Goal: Task Accomplishment & Management: Use online tool/utility

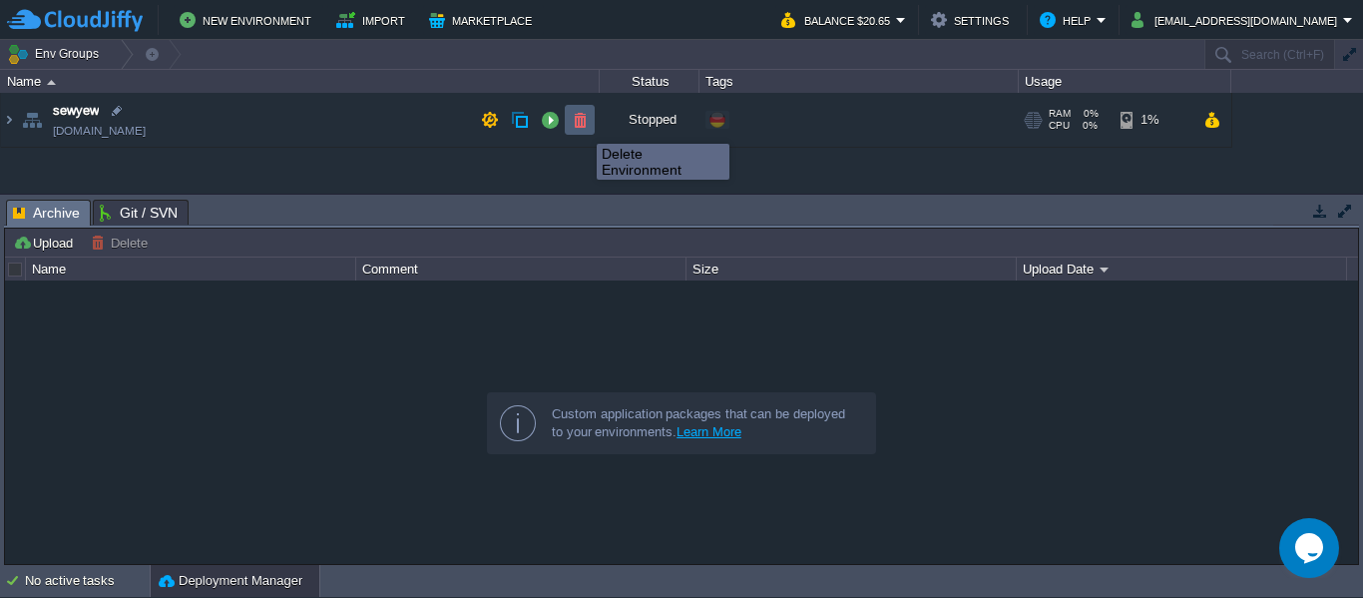
click at [582, 126] on button "button" at bounding box center [580, 120] width 18 height 18
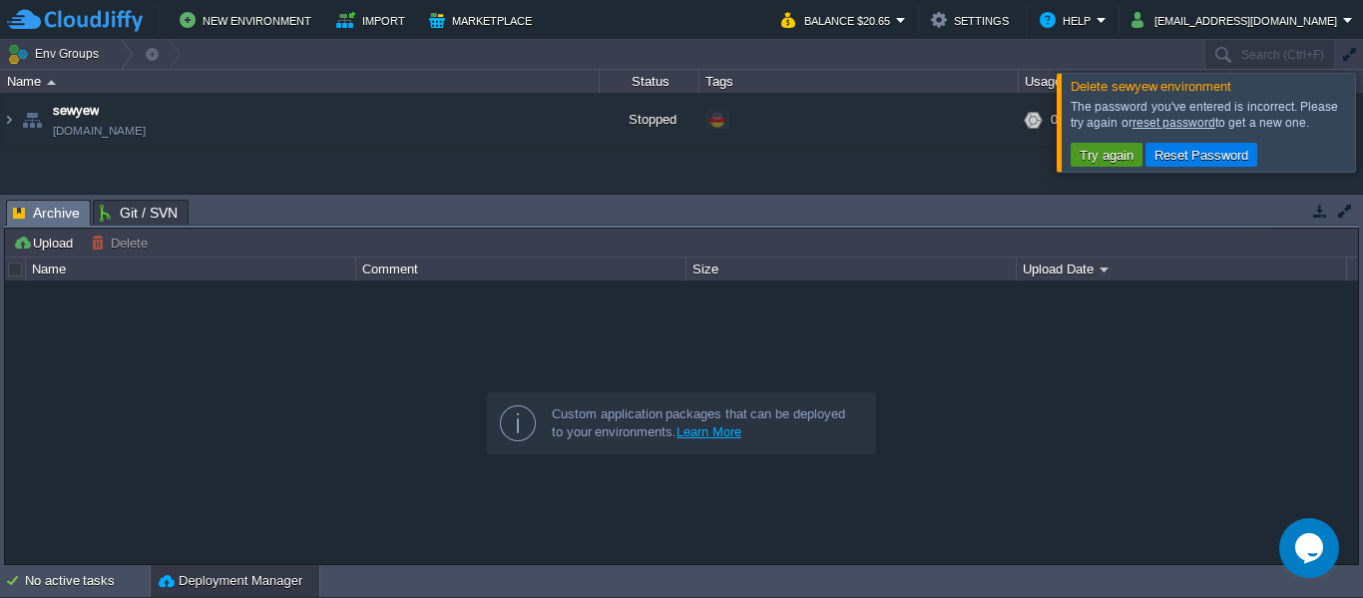
click at [1088, 145] on td "Try again" at bounding box center [1107, 155] width 72 height 24
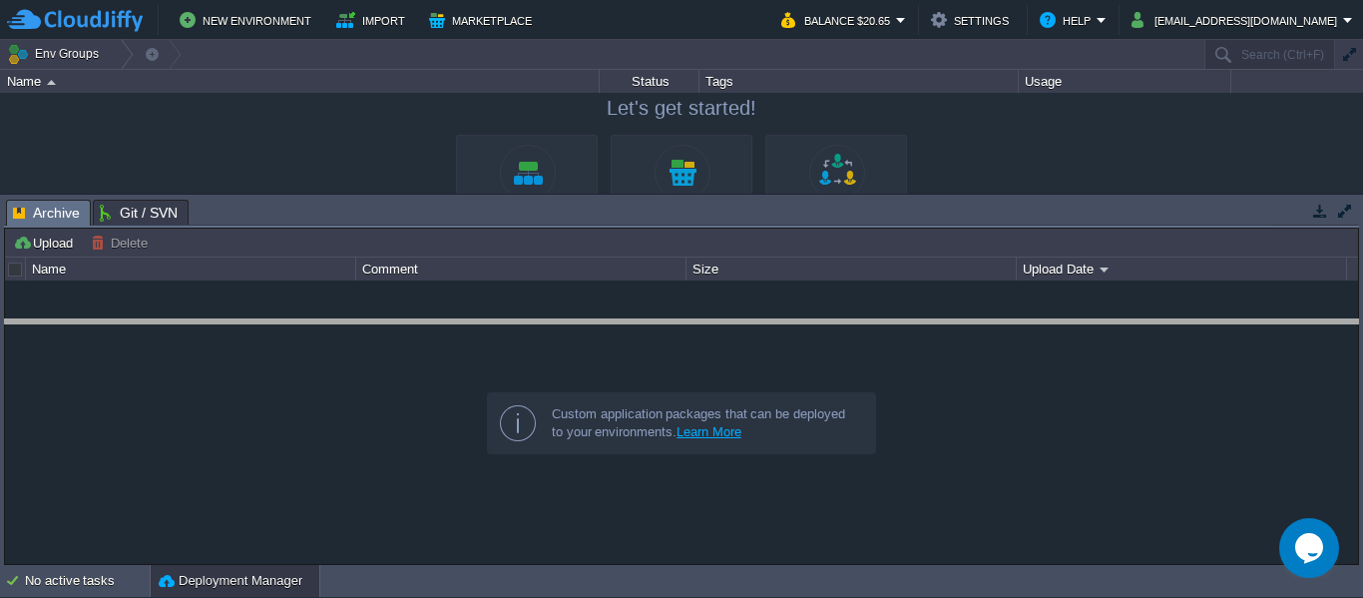
drag, startPoint x: 720, startPoint y: 225, endPoint x: 717, endPoint y: 347, distance: 122.8
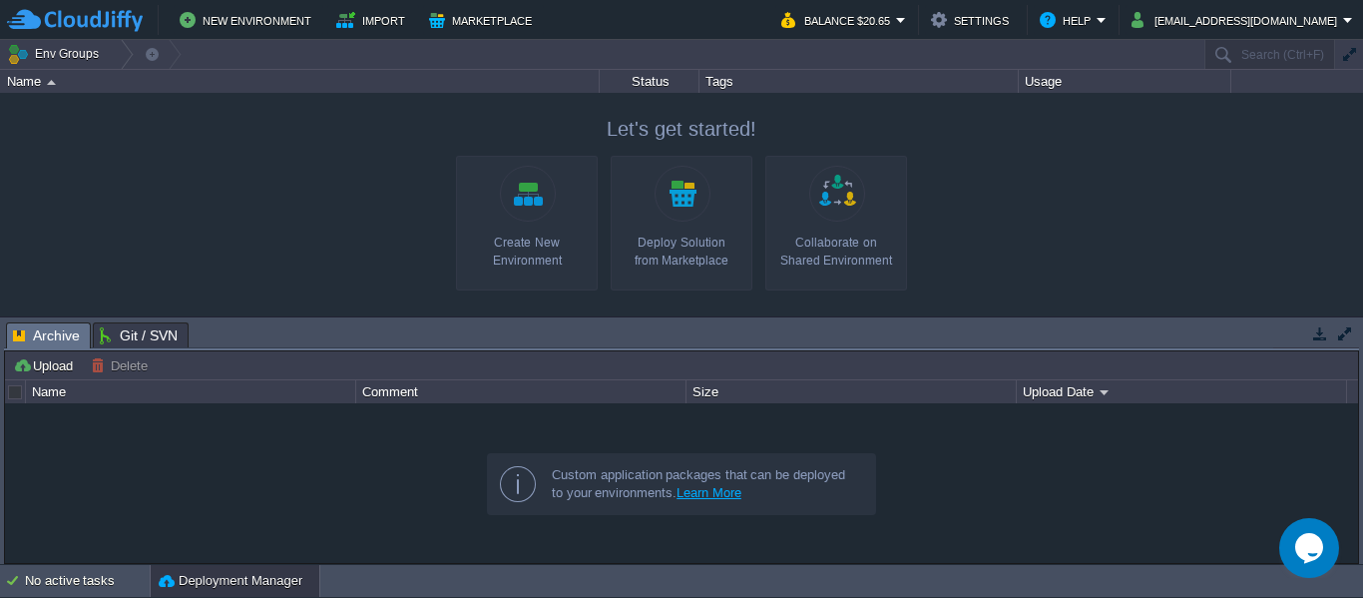
drag, startPoint x: 18, startPoint y: 198, endPoint x: 69, endPoint y: 194, distance: 51.1
click at [103, 192] on body "New Environment Import Marketplace Bonus $0.00 Upgrade Account Balance $20.65 S…" at bounding box center [681, 299] width 1363 height 598
click at [98, 182] on div at bounding box center [681, 204] width 1363 height 223
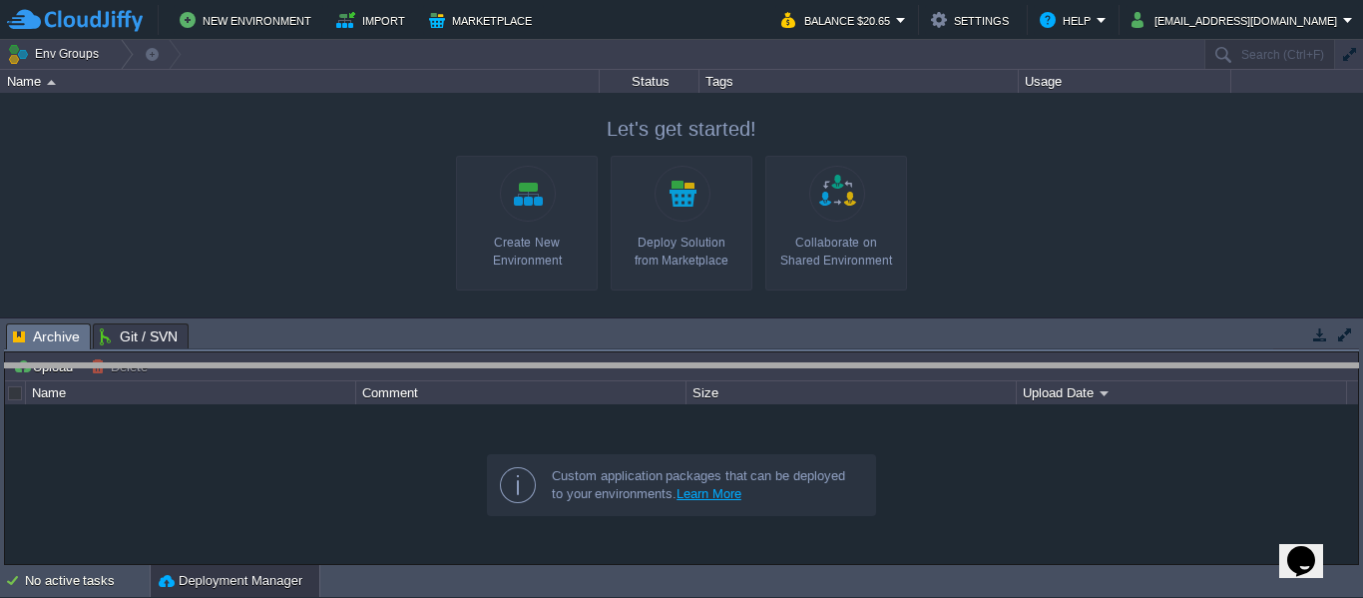
drag, startPoint x: 384, startPoint y: 337, endPoint x: 403, endPoint y: 381, distance: 47.8
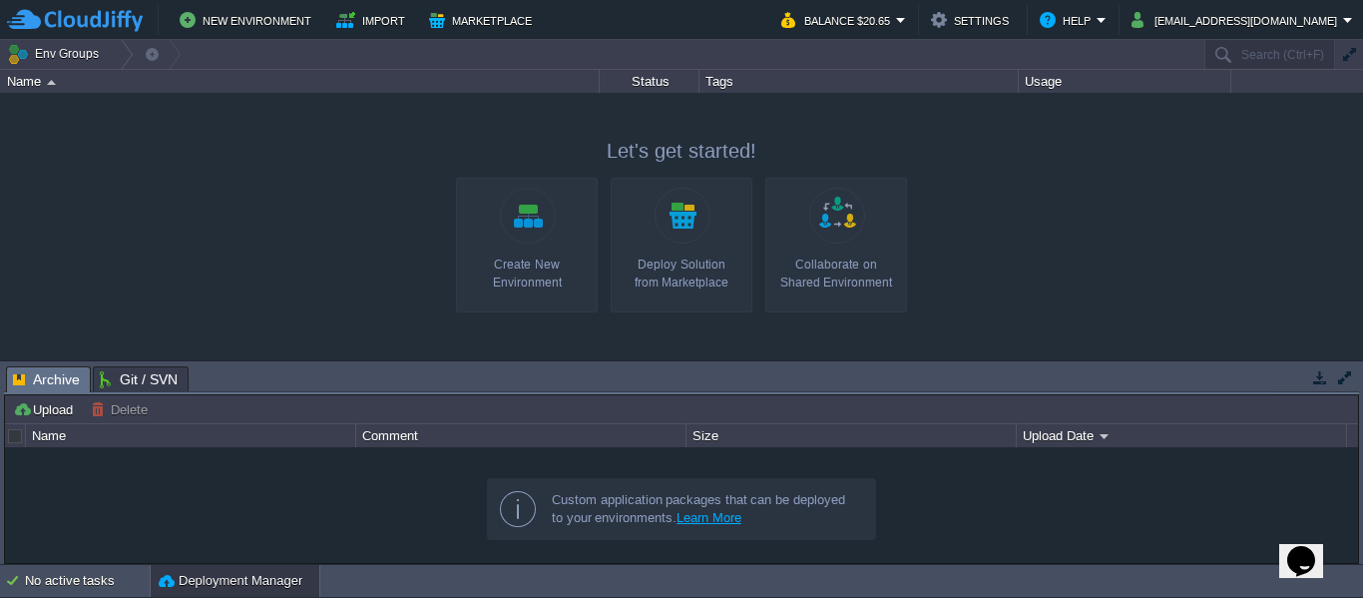
click at [532, 206] on link "Create New Environment" at bounding box center [527, 245] width 142 height 135
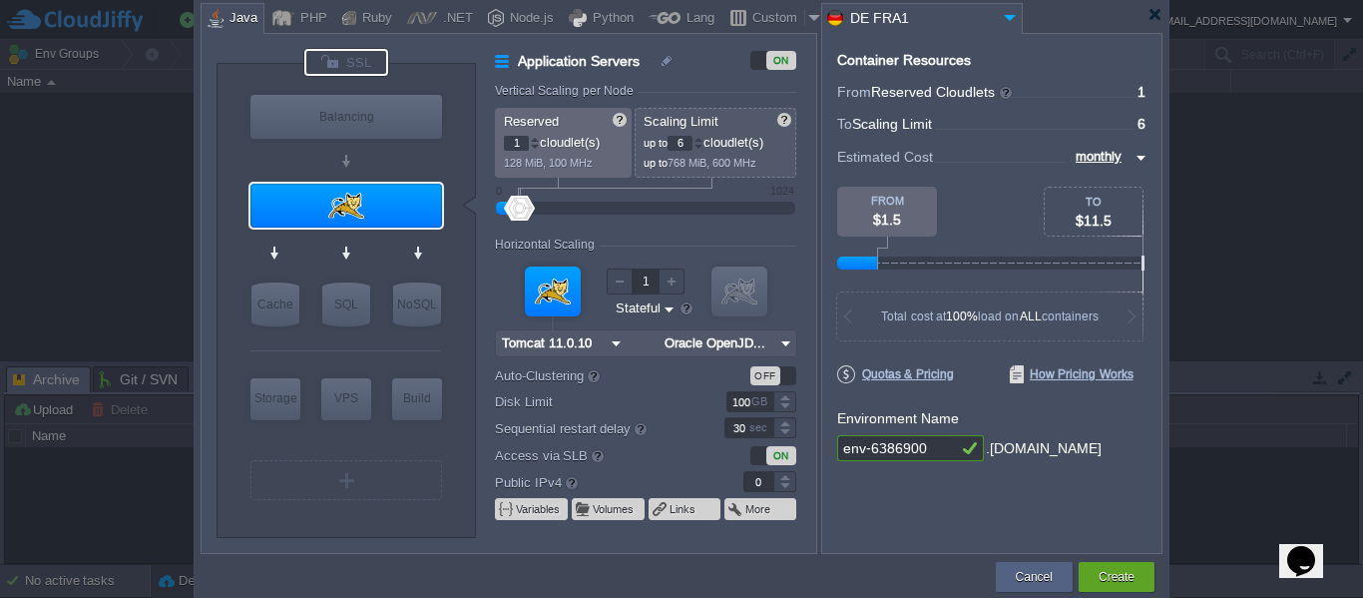
click at [350, 58] on div at bounding box center [346, 62] width 84 height 27
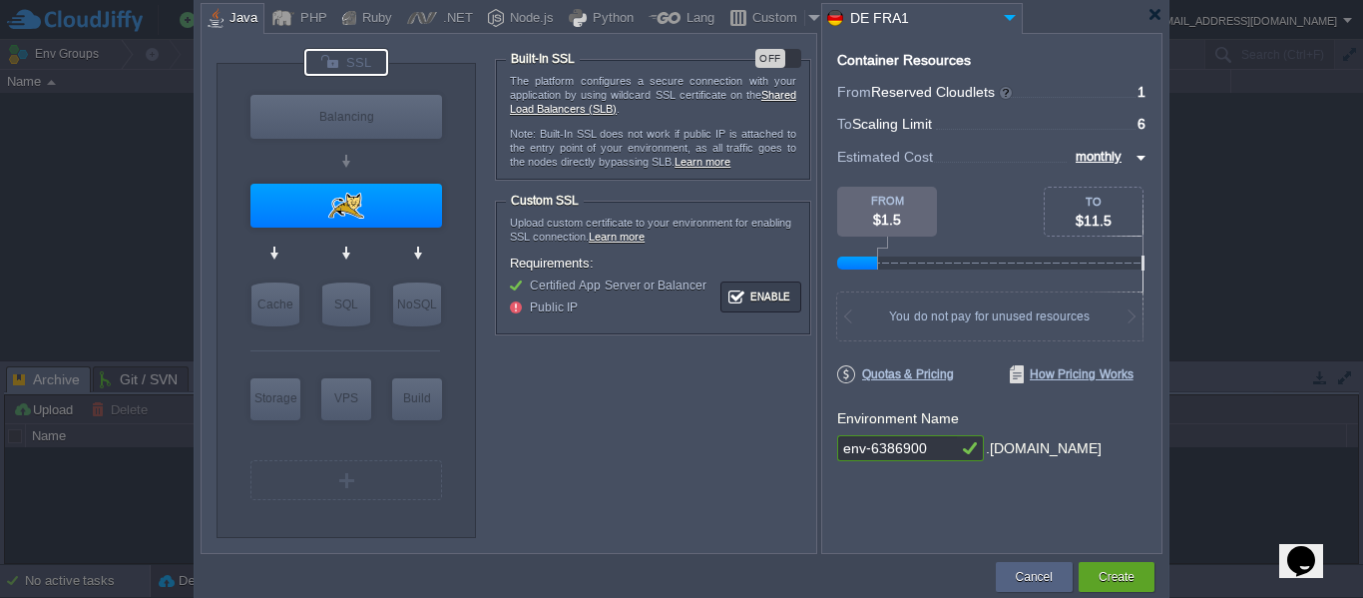
click at [788, 62] on div "OFF" at bounding box center [779, 58] width 46 height 19
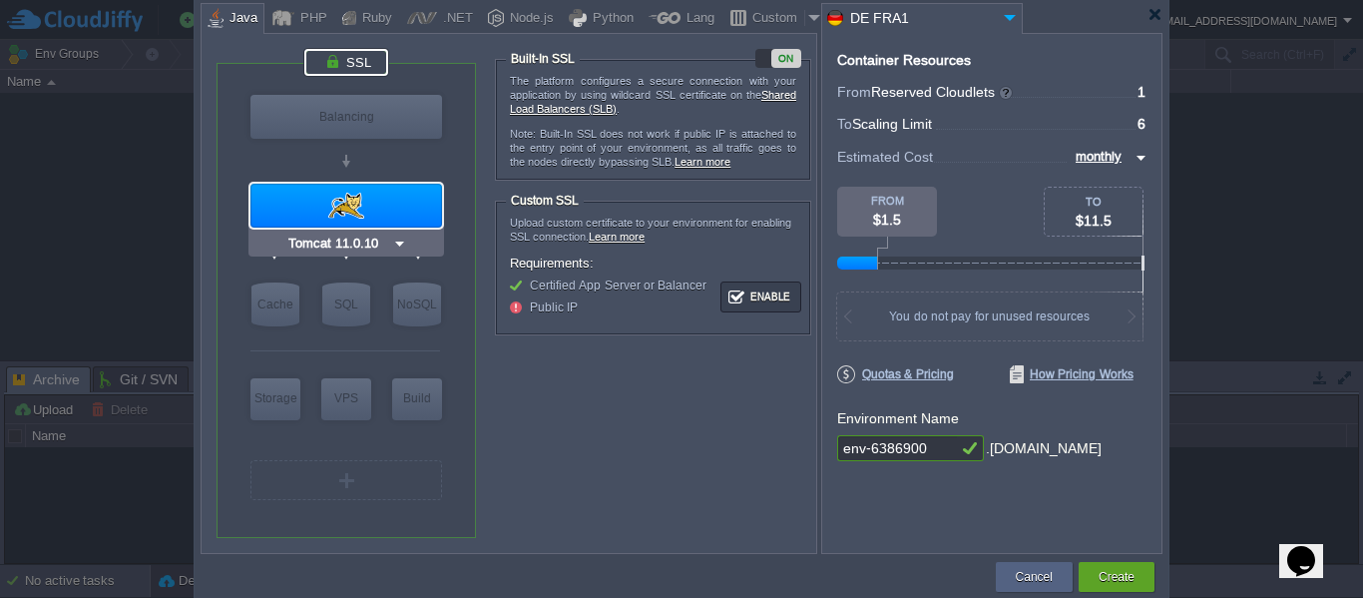
click at [392, 239] on img at bounding box center [399, 244] width 15 height 20
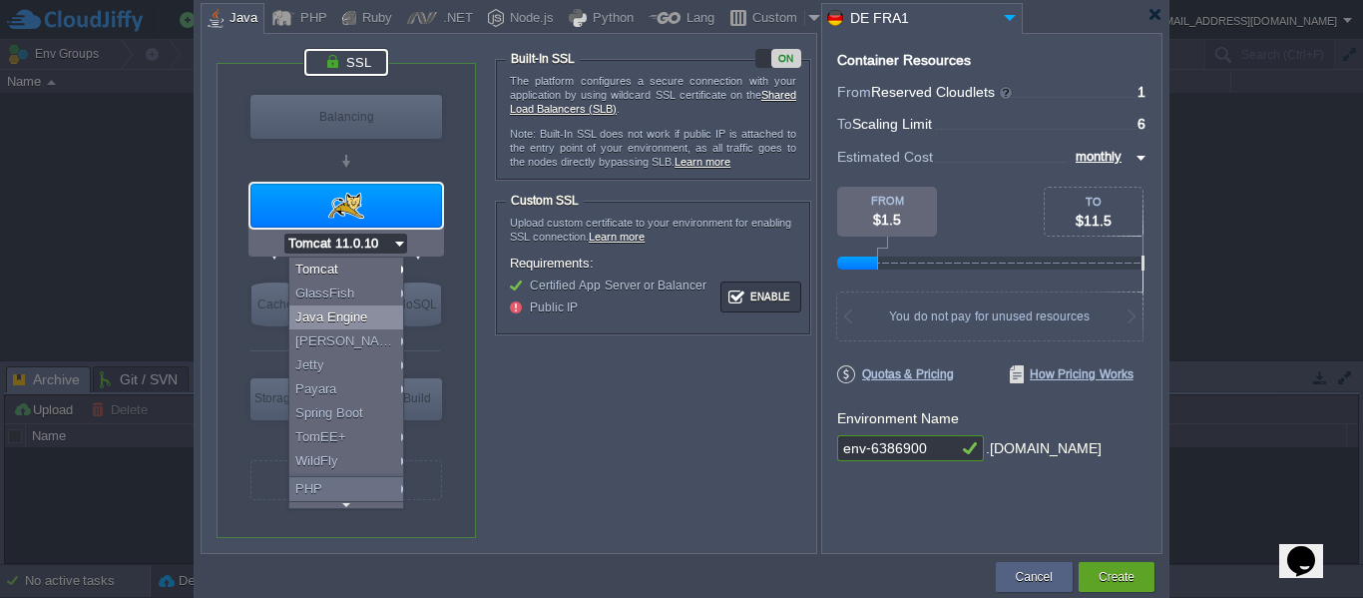
click at [368, 310] on div "Java Engine" at bounding box center [349, 317] width 121 height 24
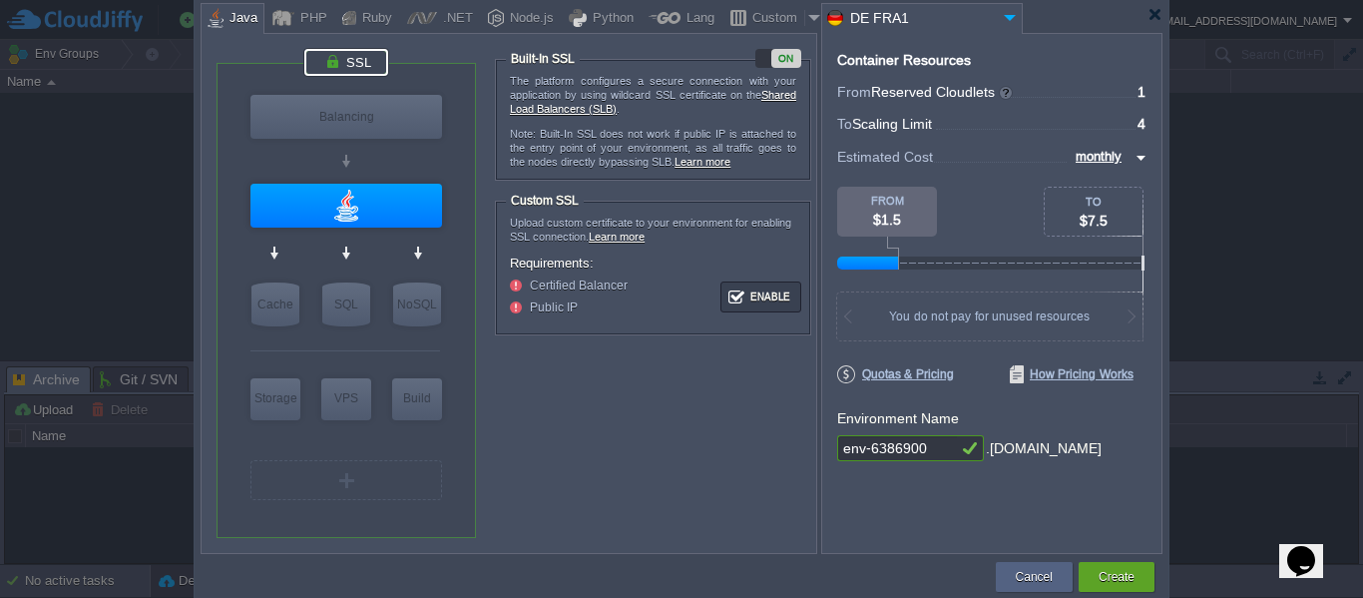
type input "Java Engine"
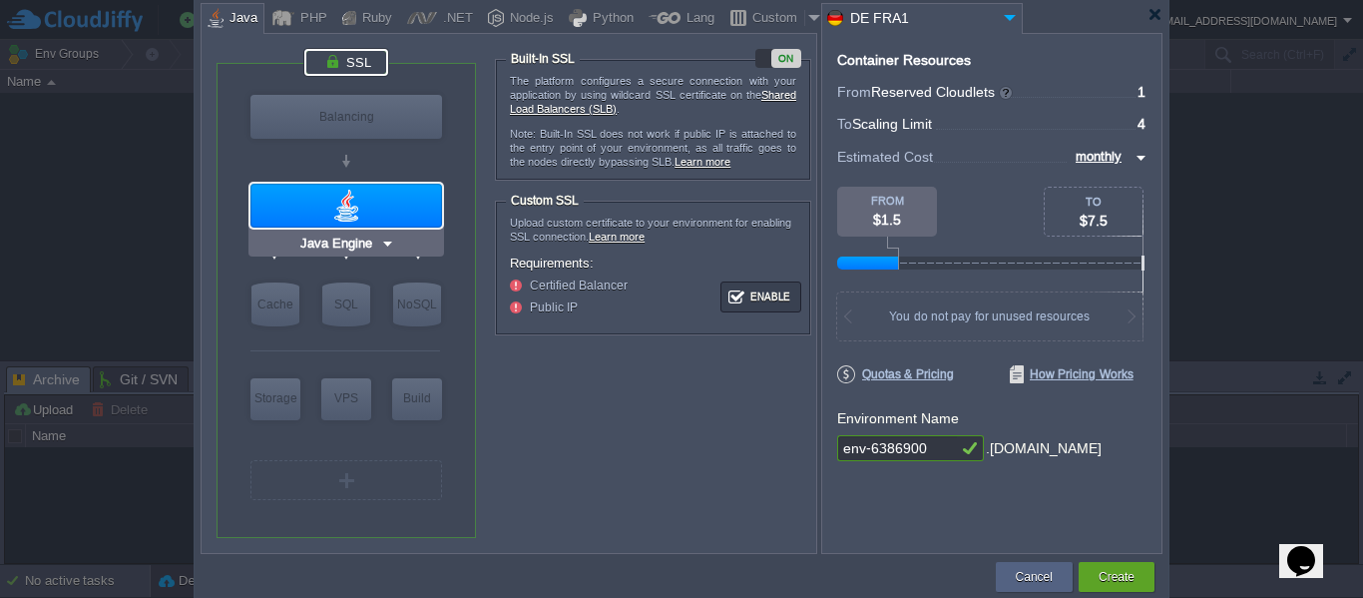
click at [385, 245] on img at bounding box center [387, 244] width 15 height 20
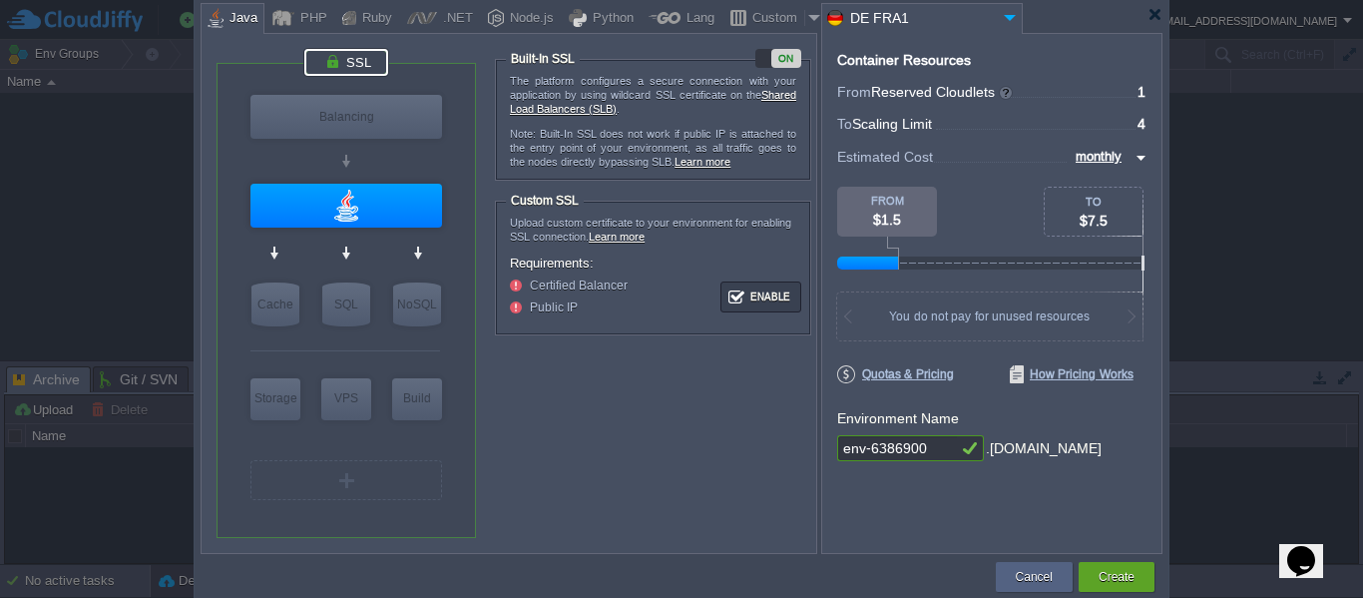
click at [1011, 11] on img at bounding box center [1010, 17] width 24 height 27
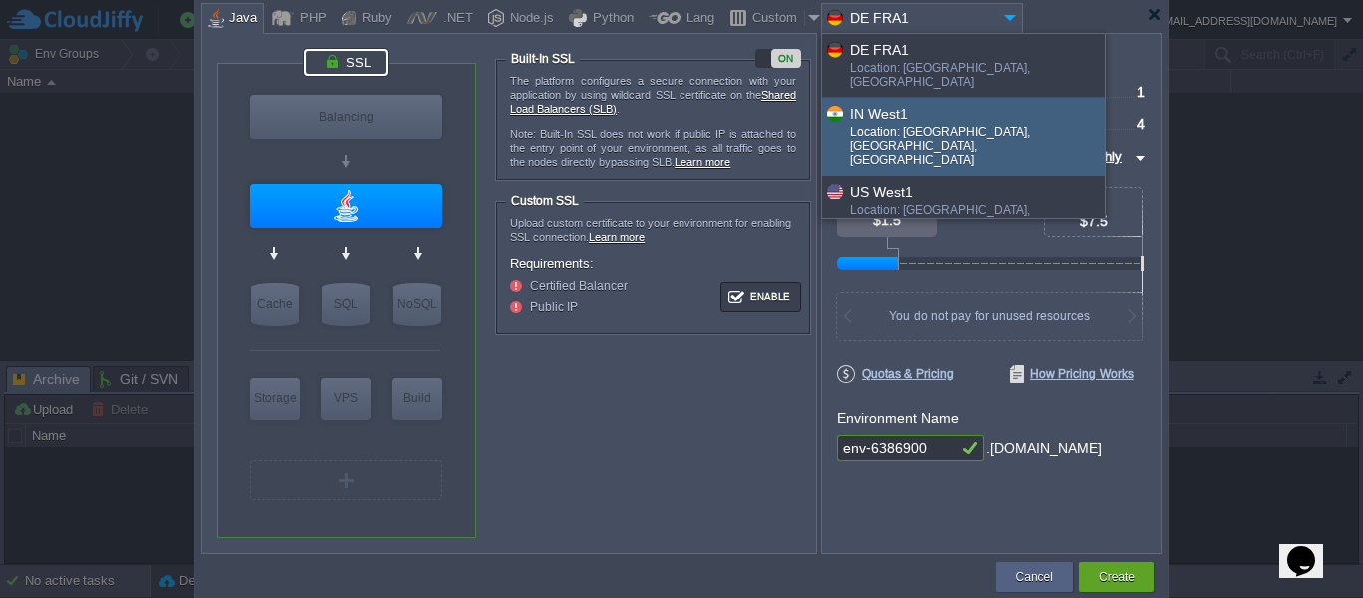
click at [1002, 103] on div "IN West1" at bounding box center [976, 113] width 253 height 23
type input "IN West1"
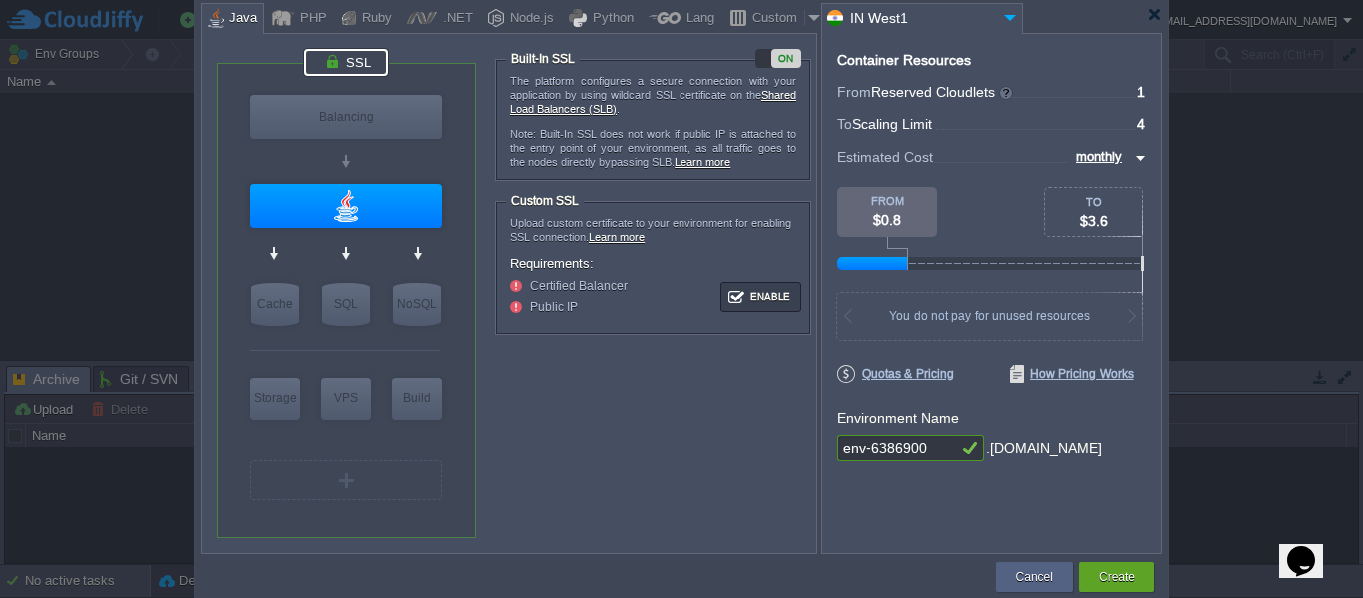
drag, startPoint x: 932, startPoint y: 451, endPoint x: 689, endPoint y: 439, distance: 243.8
click at [689, 439] on div "VM Balancing VM Application Servers VM Cache VM SQL VM NoSQL VM Storage VM VPS …" at bounding box center [682, 293] width 962 height 521
click at [866, 457] on input "env-6386900" at bounding box center [897, 448] width 120 height 26
type input "garby"
click at [992, 513] on div "Container Resources From Reserved Cloudlets ... = 1 not added To Scaling Limit …" at bounding box center [991, 293] width 341 height 521
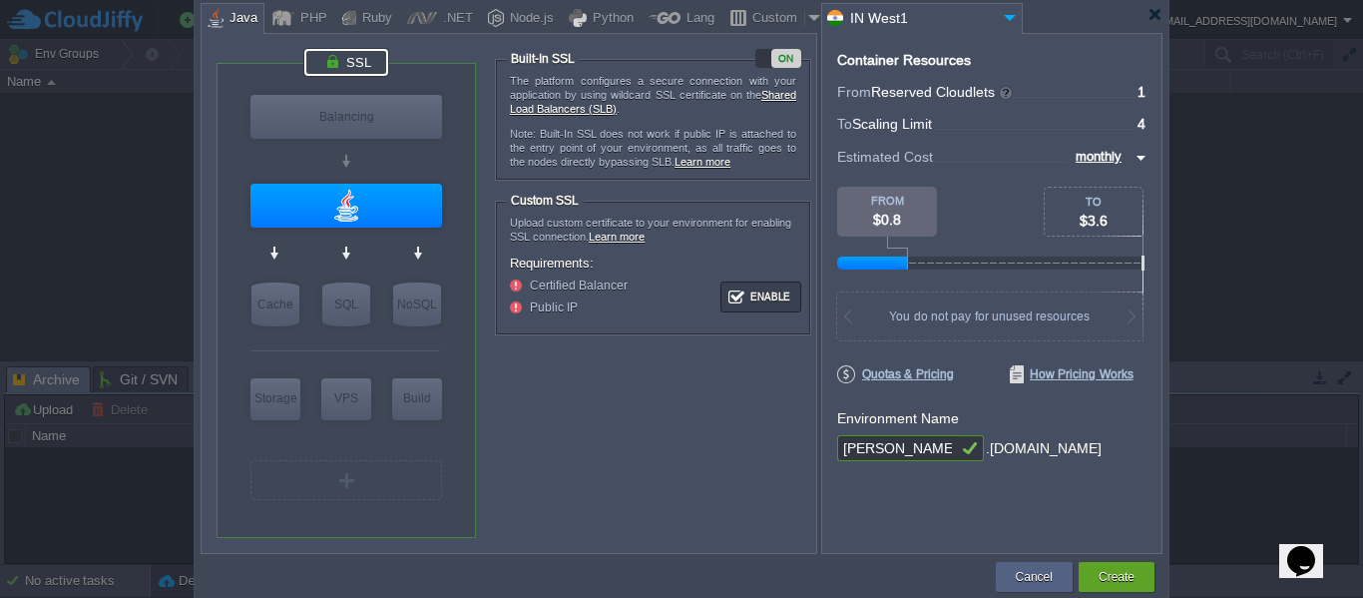
click at [1012, 20] on img at bounding box center [1010, 17] width 24 height 27
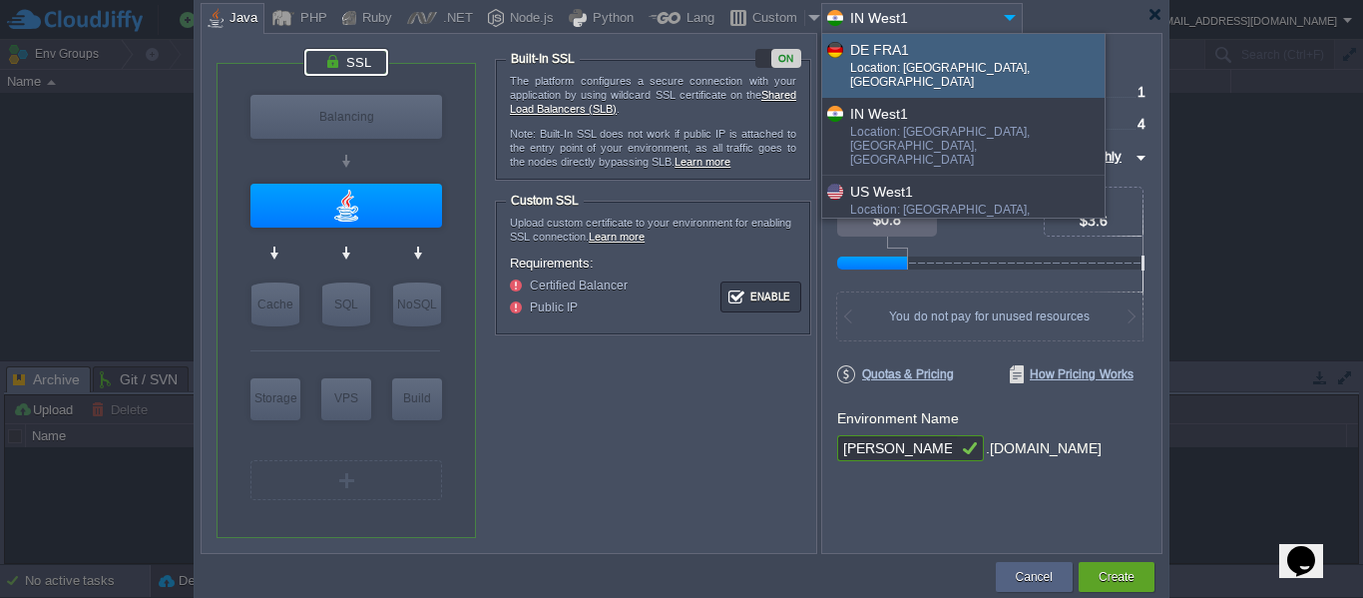
click at [1009, 47] on div "DE FRA1" at bounding box center [976, 49] width 253 height 23
type input "DE FRA1"
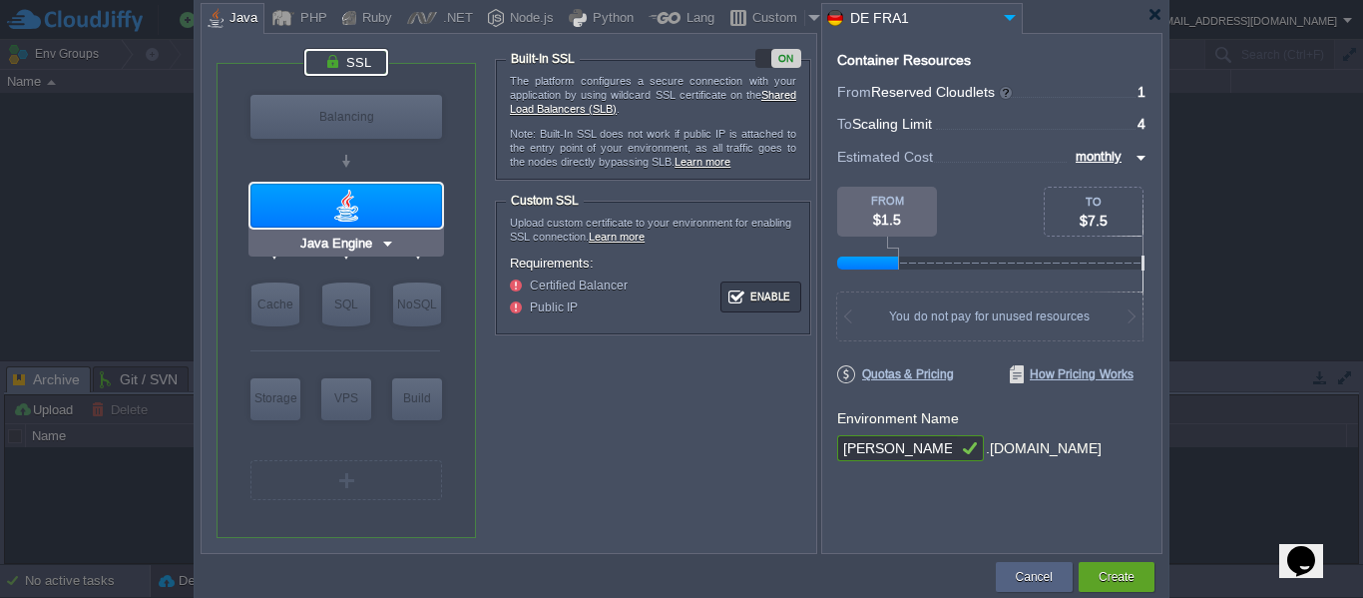
click at [370, 194] on div at bounding box center [347, 206] width 192 height 44
type input "Oracle OpenJD..."
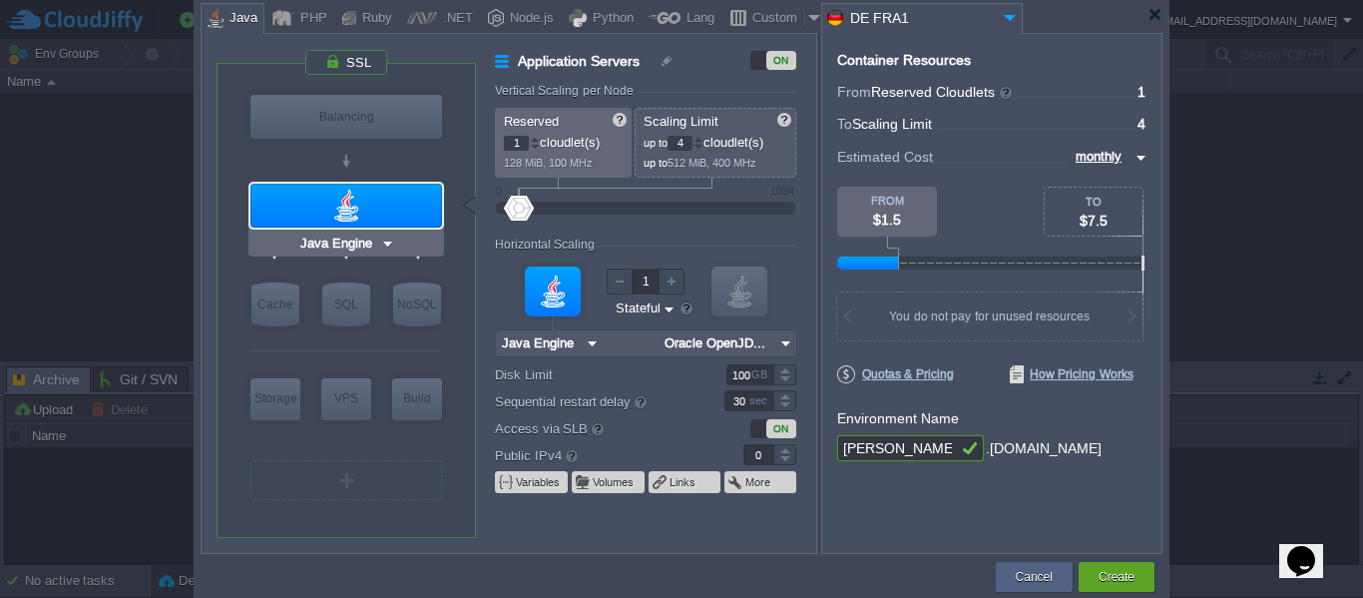
type input "NGINX 1.28.0"
click at [367, 63] on div at bounding box center [346, 62] width 84 height 27
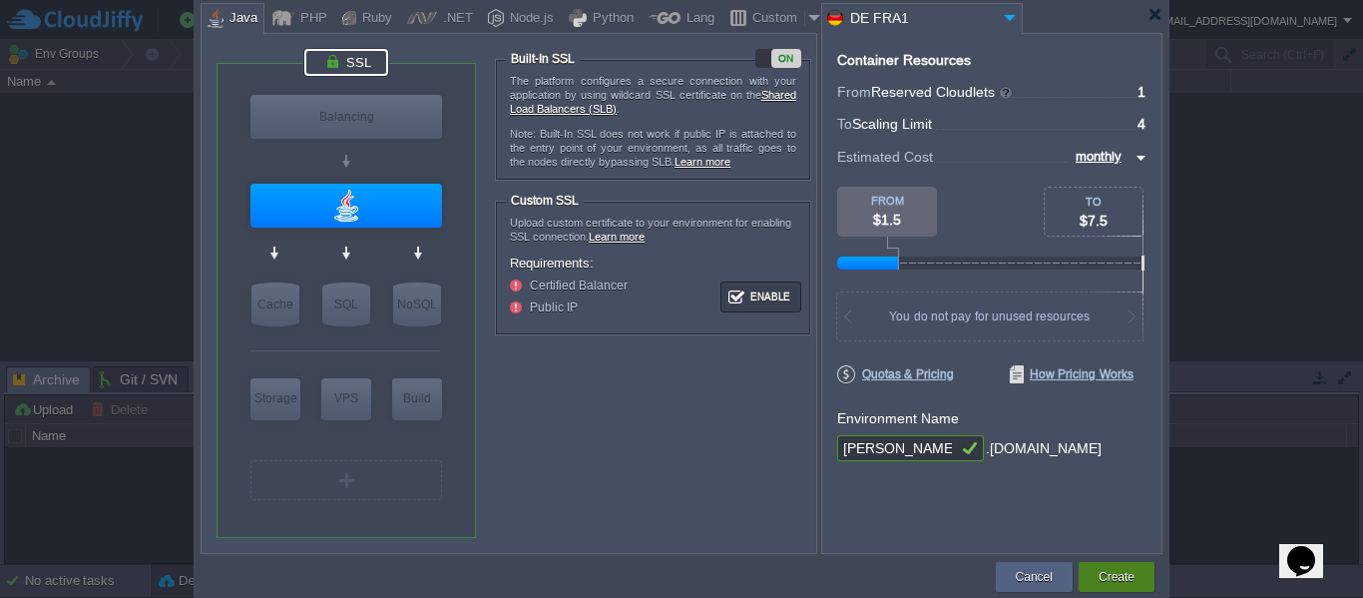
click at [1134, 577] on button "Create" at bounding box center [1117, 577] width 36 height 20
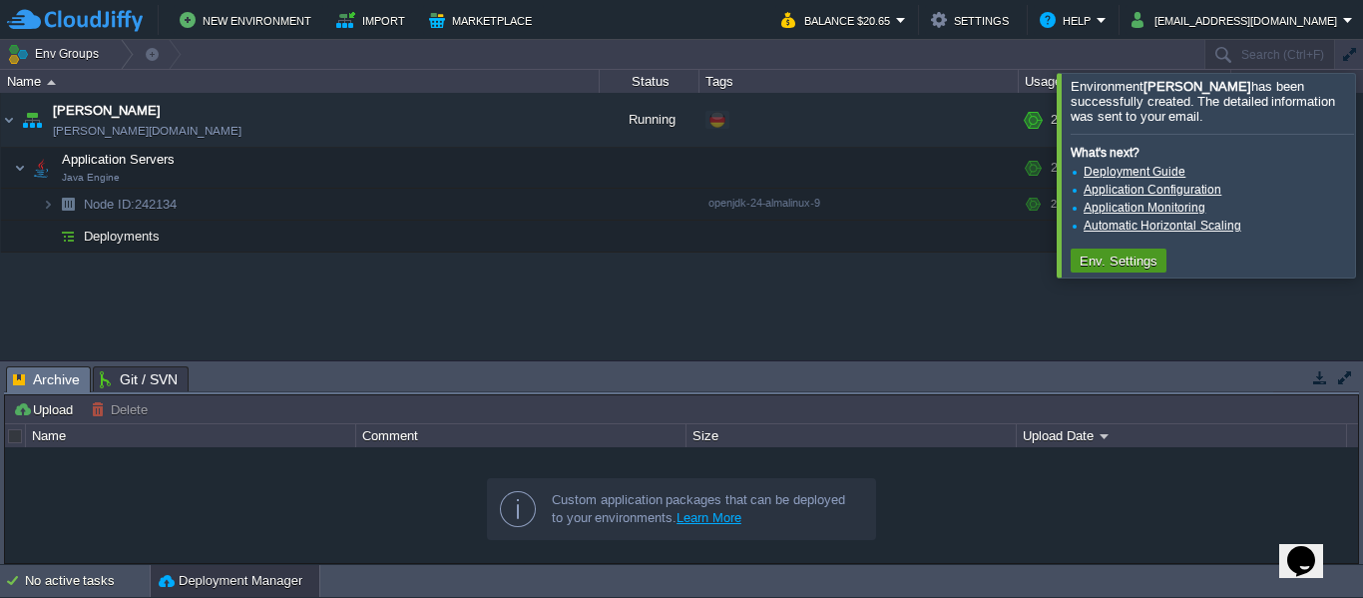
click at [1104, 265] on button "Env. Settings" at bounding box center [1119, 261] width 90 height 18
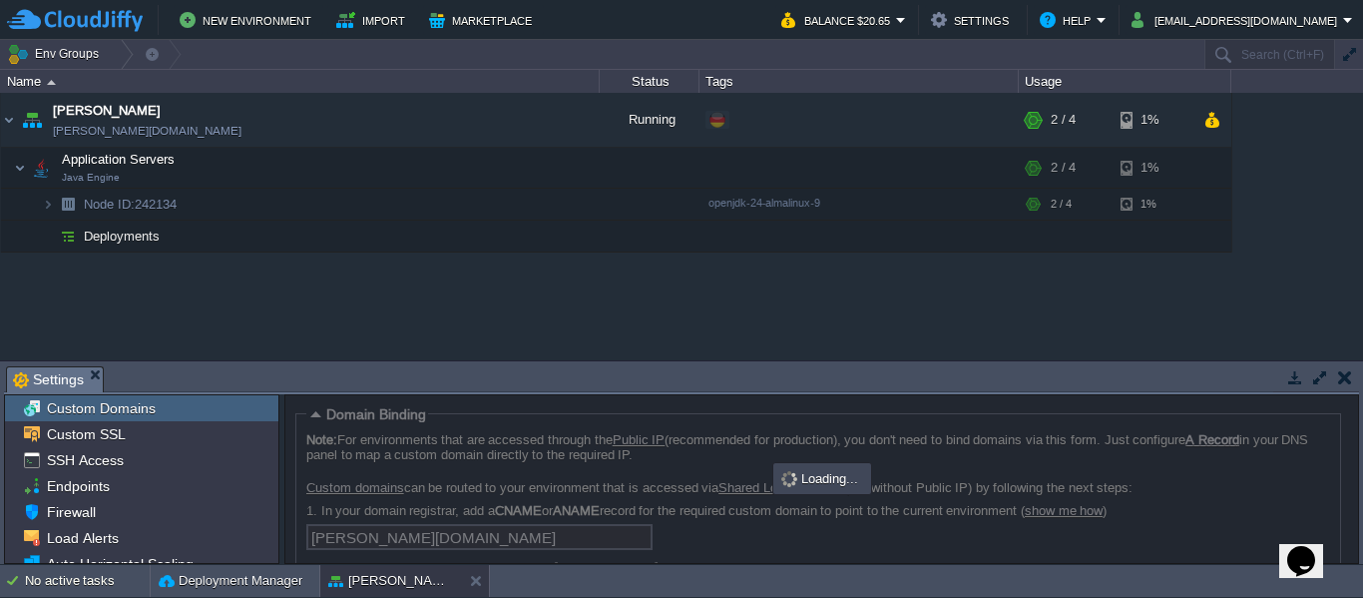
scroll to position [121, 0]
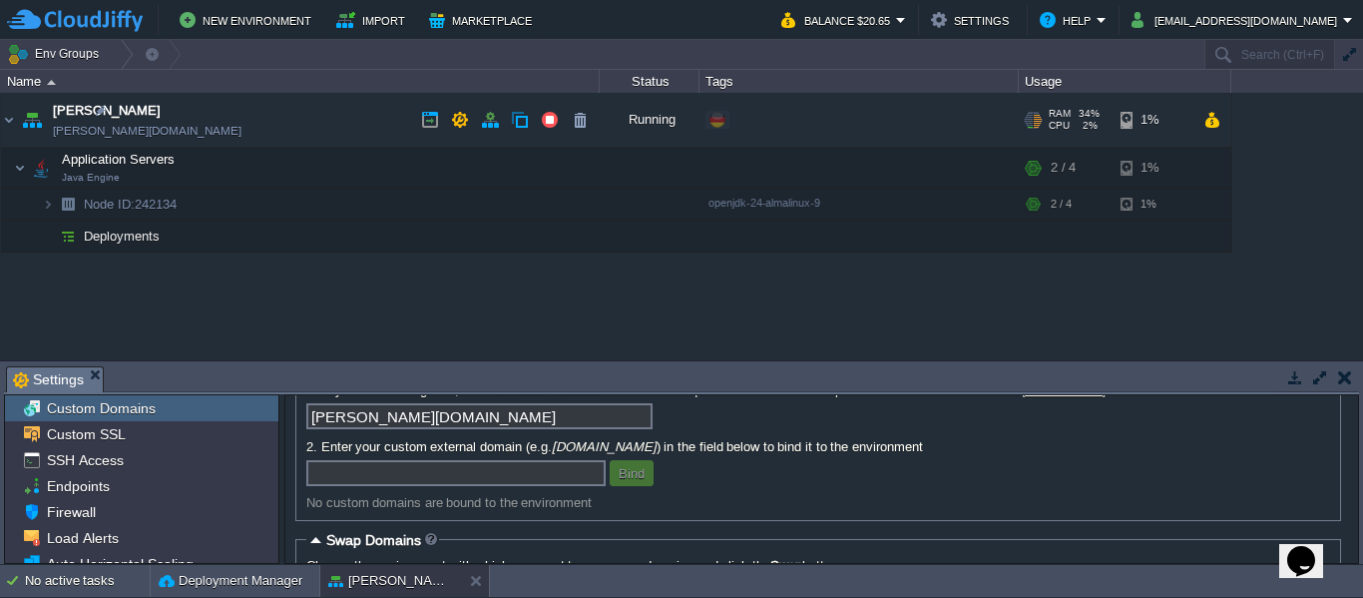
click at [102, 126] on link "garby.de-fra1.cloudjiffy.net" at bounding box center [147, 131] width 189 height 20
click at [85, 229] on span "Deployments" at bounding box center [122, 236] width 81 height 17
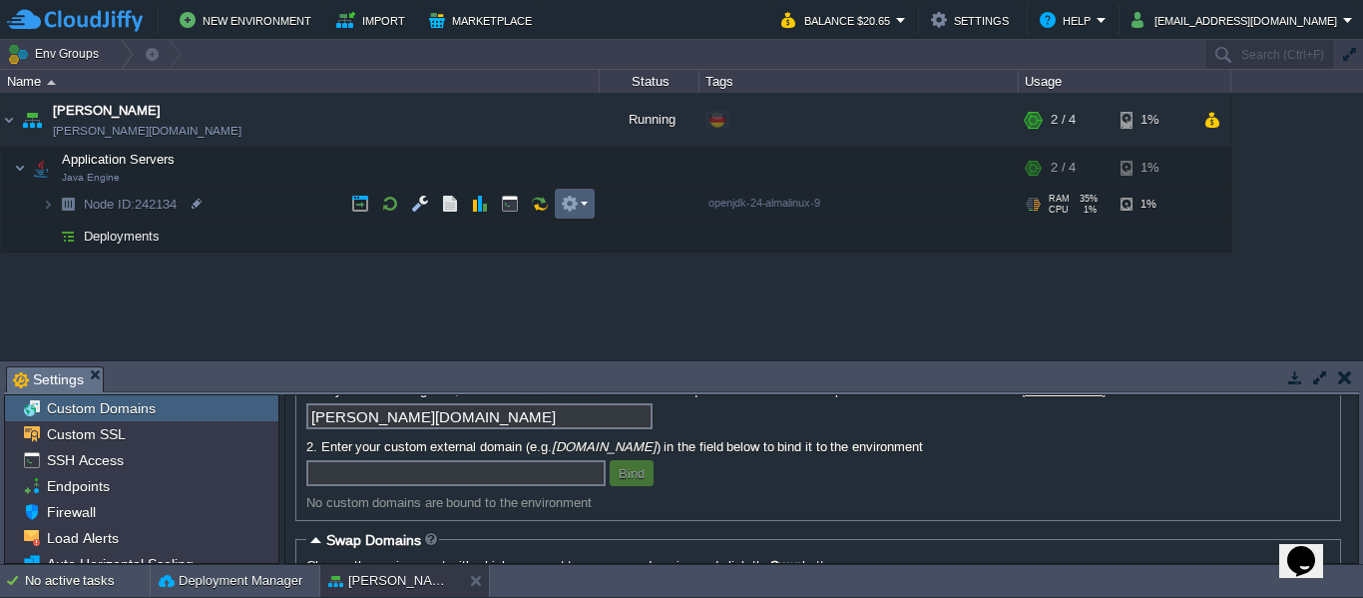
click at [590, 202] on td at bounding box center [575, 204] width 40 height 30
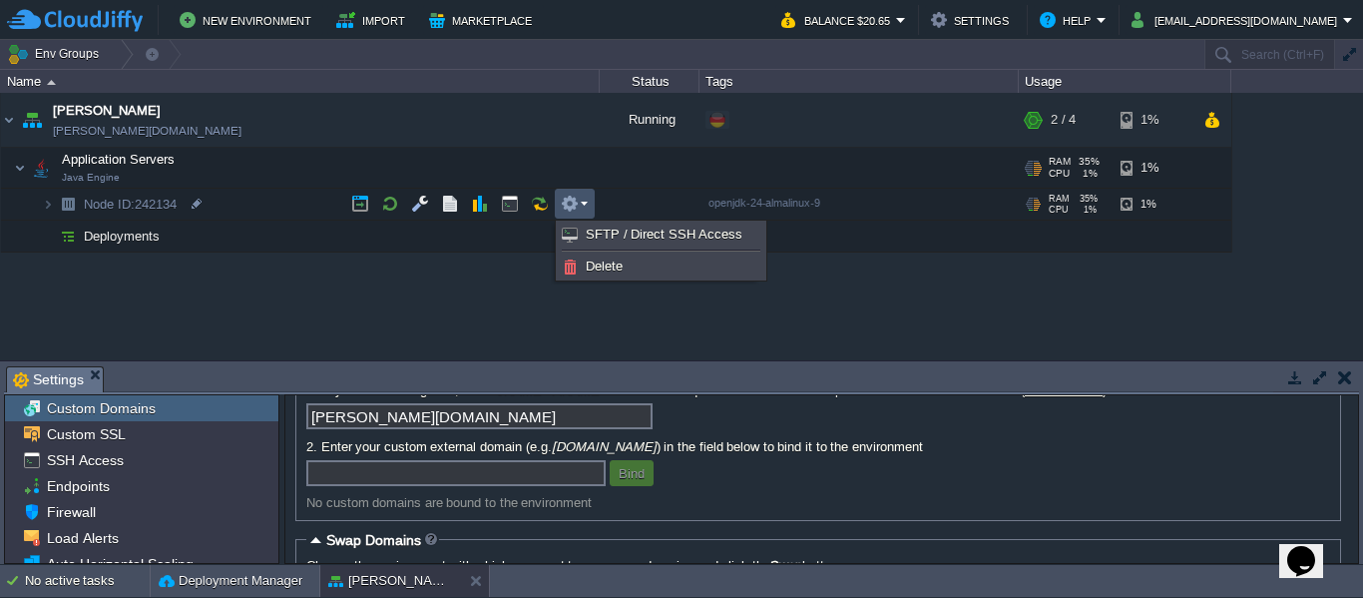
click at [143, 158] on span "Application Servers" at bounding box center [119, 159] width 118 height 17
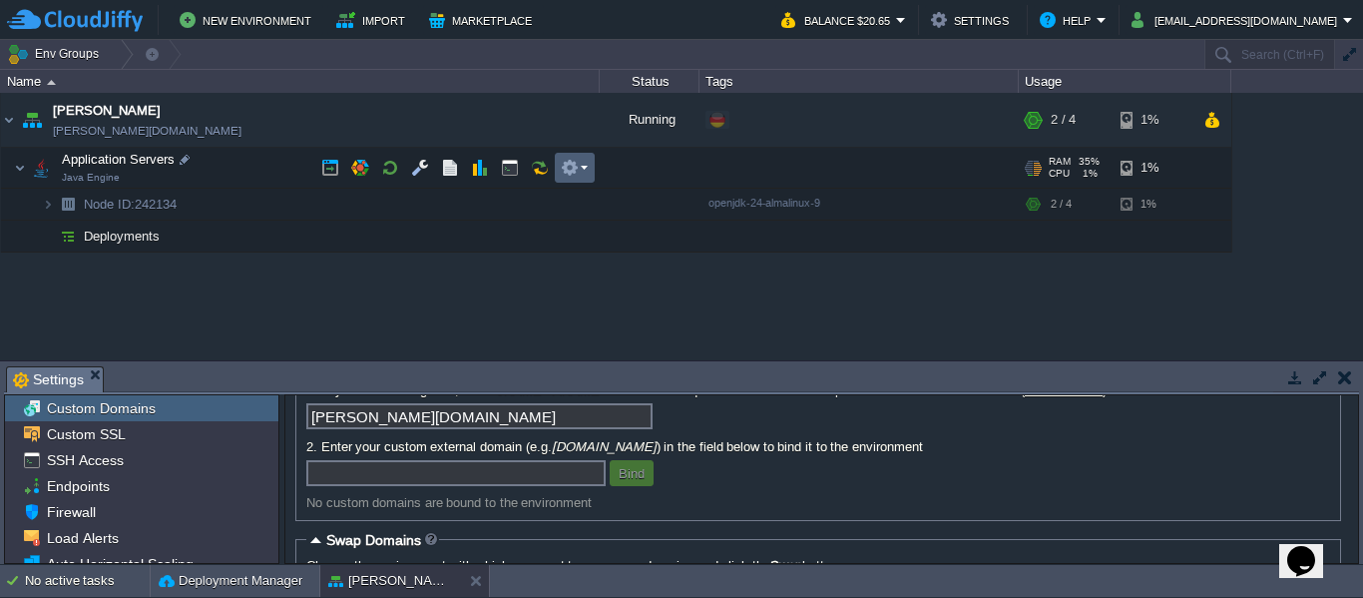
click at [582, 167] on em at bounding box center [574, 168] width 27 height 18
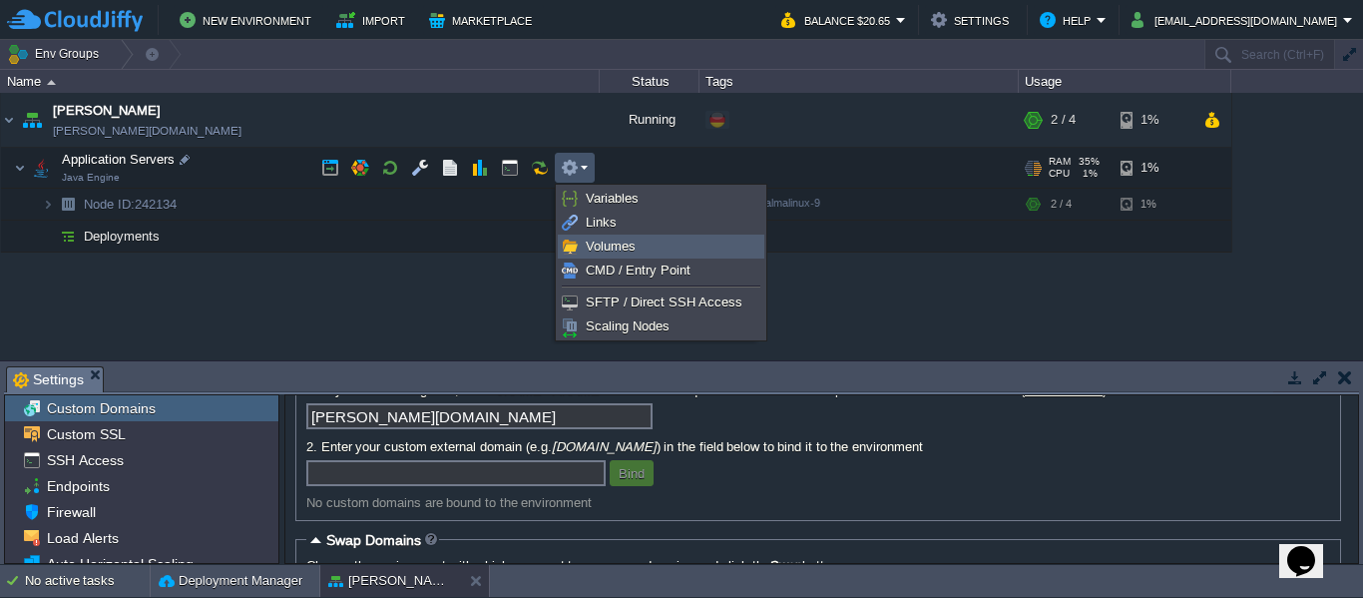
click at [655, 239] on link "Volumes" at bounding box center [661, 247] width 205 height 22
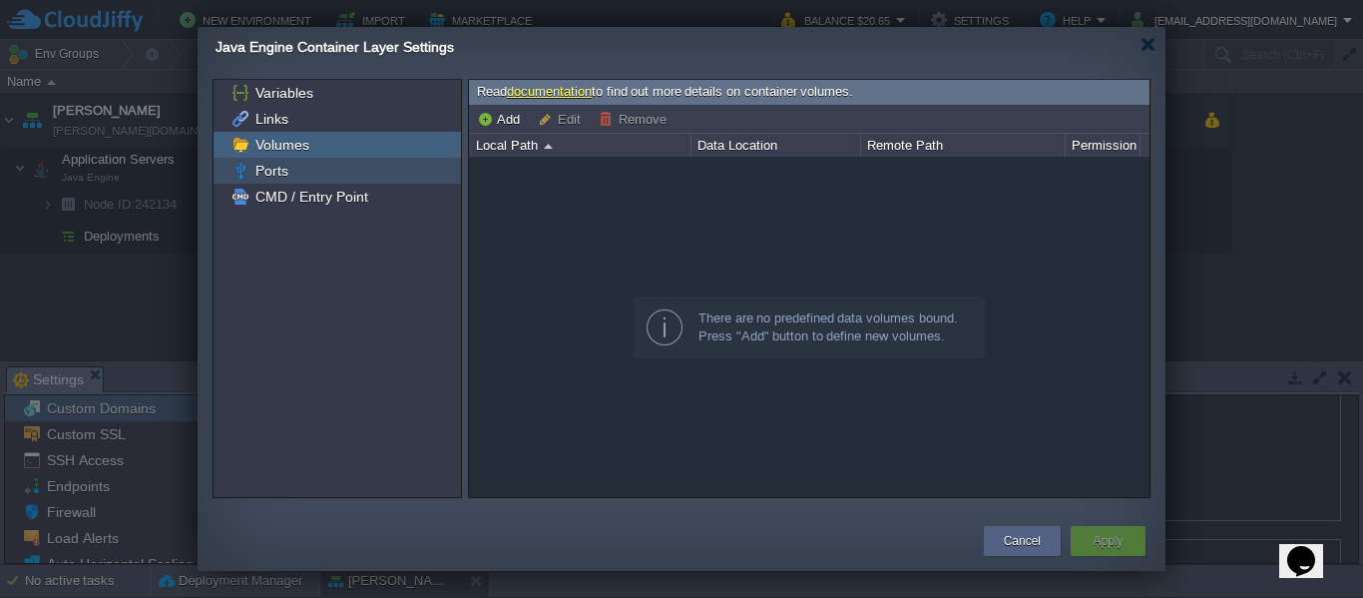
click at [285, 182] on div "Ports" at bounding box center [338, 171] width 248 height 26
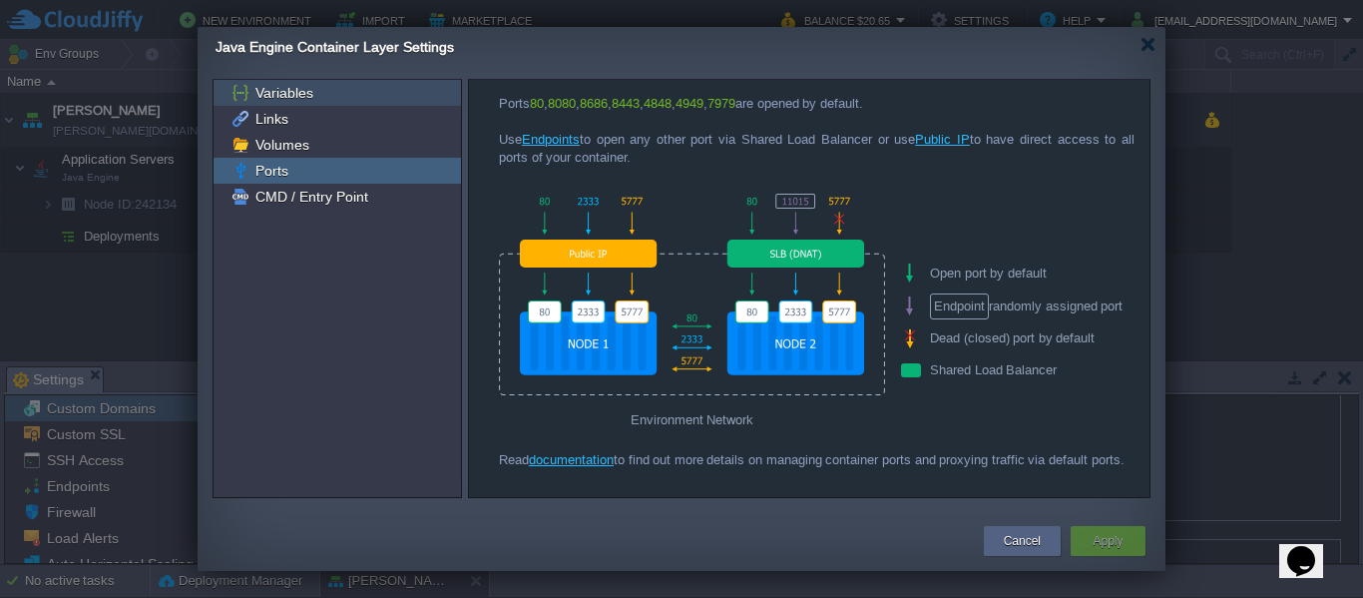
click at [336, 96] on div "Variables" at bounding box center [338, 93] width 248 height 26
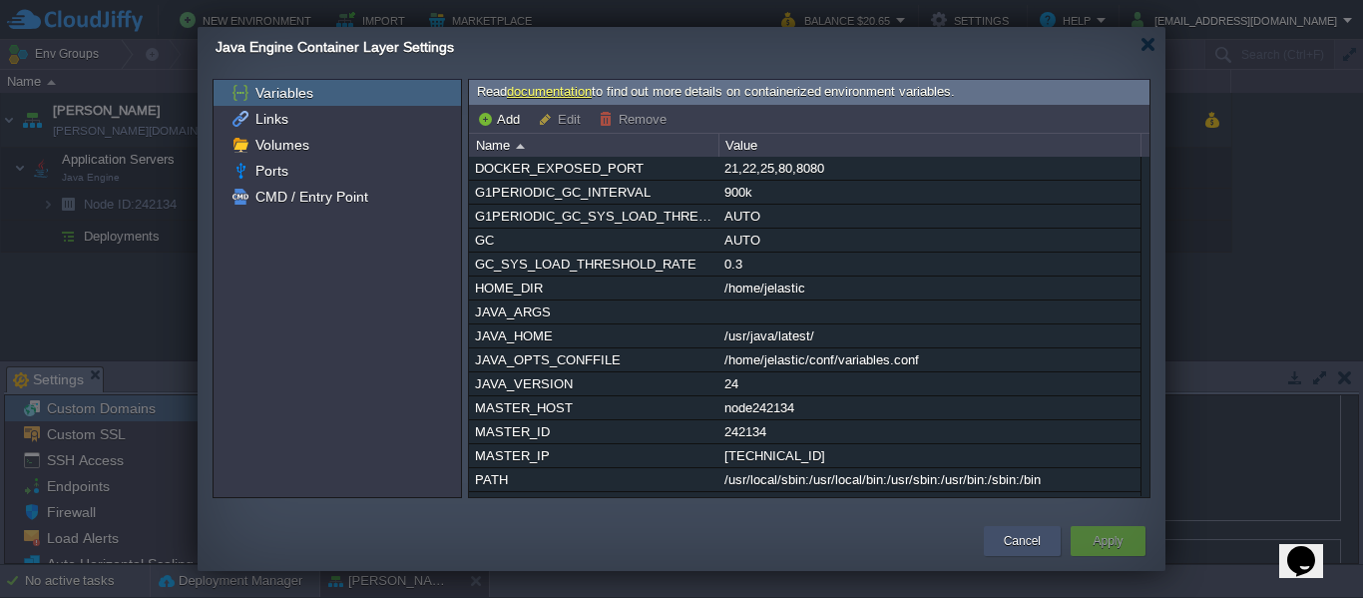
click at [1025, 545] on button "Cancel" at bounding box center [1022, 541] width 37 height 20
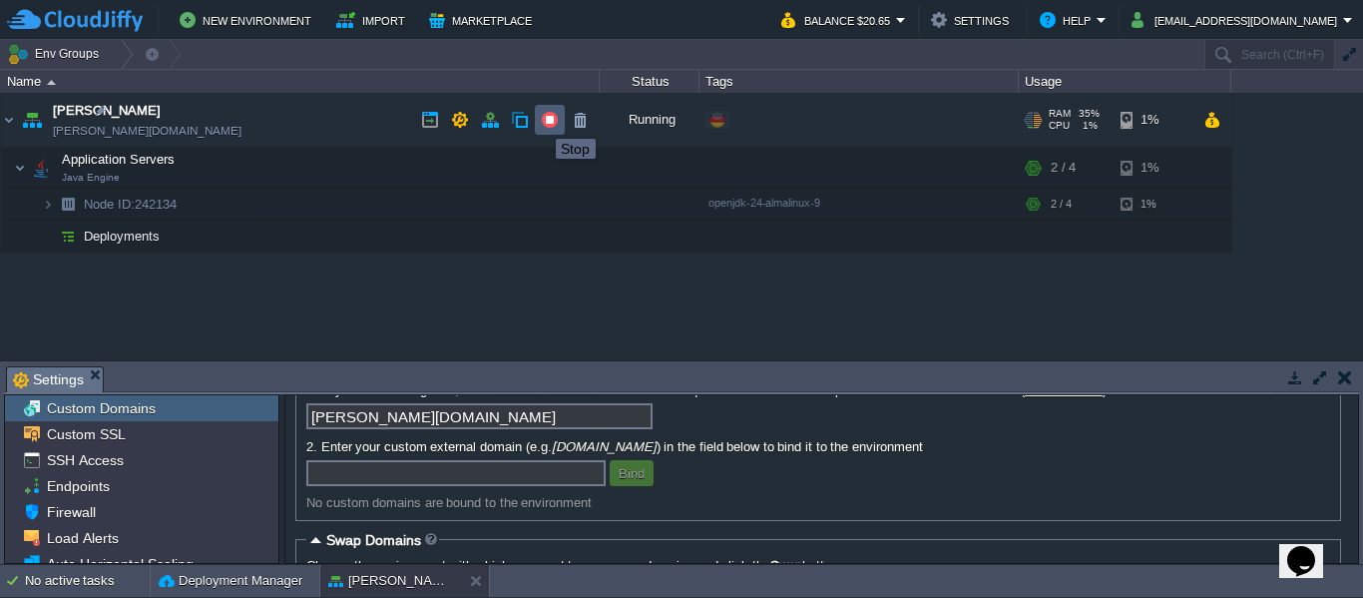
click at [548, 121] on button "button" at bounding box center [550, 120] width 18 height 18
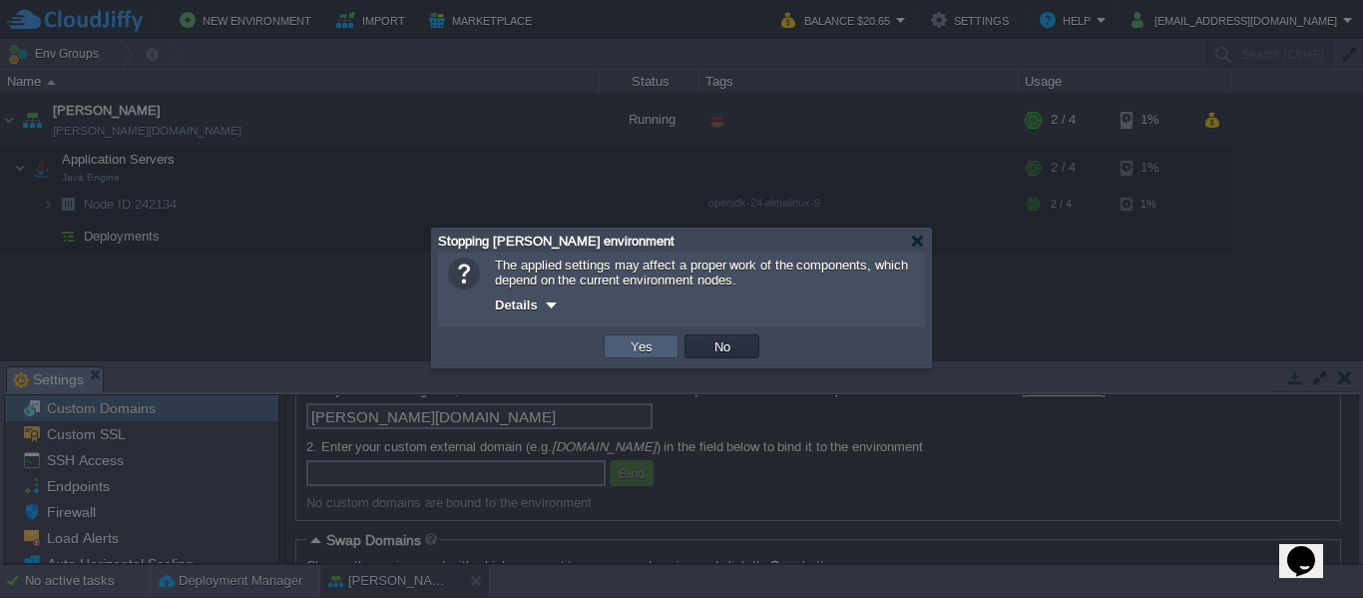
click at [639, 345] on button "Yes" at bounding box center [642, 346] width 34 height 18
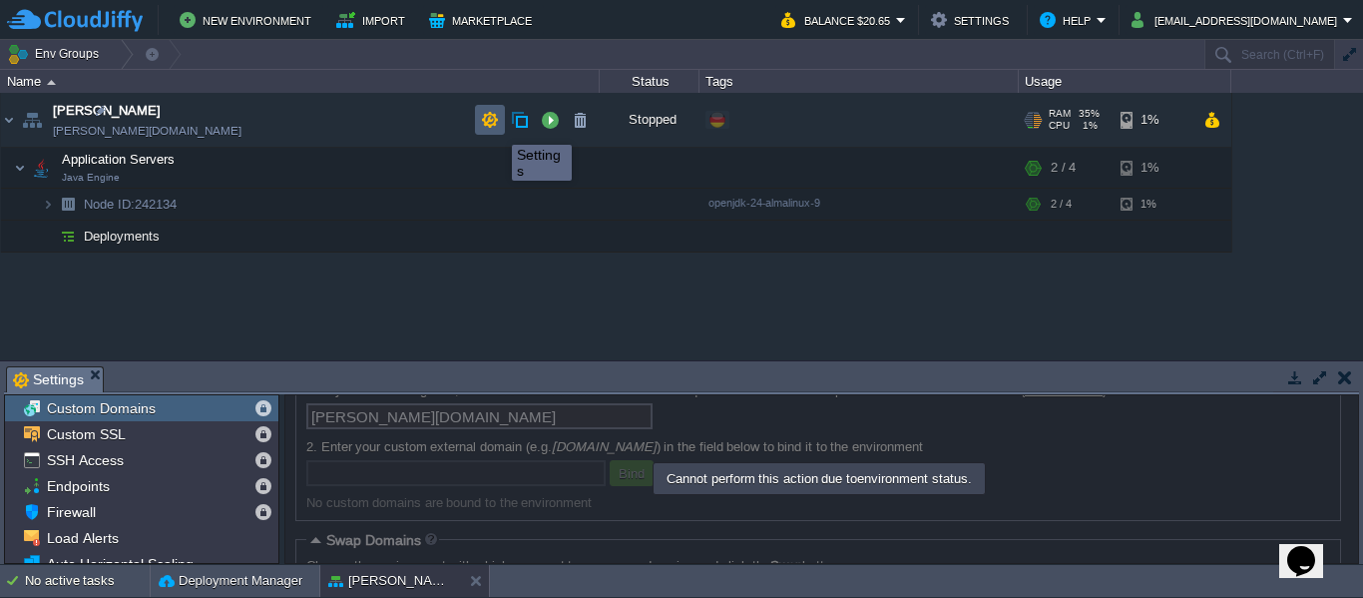
click at [489, 129] on button "button" at bounding box center [490, 120] width 18 height 18
click at [522, 129] on button "button" at bounding box center [520, 120] width 18 height 18
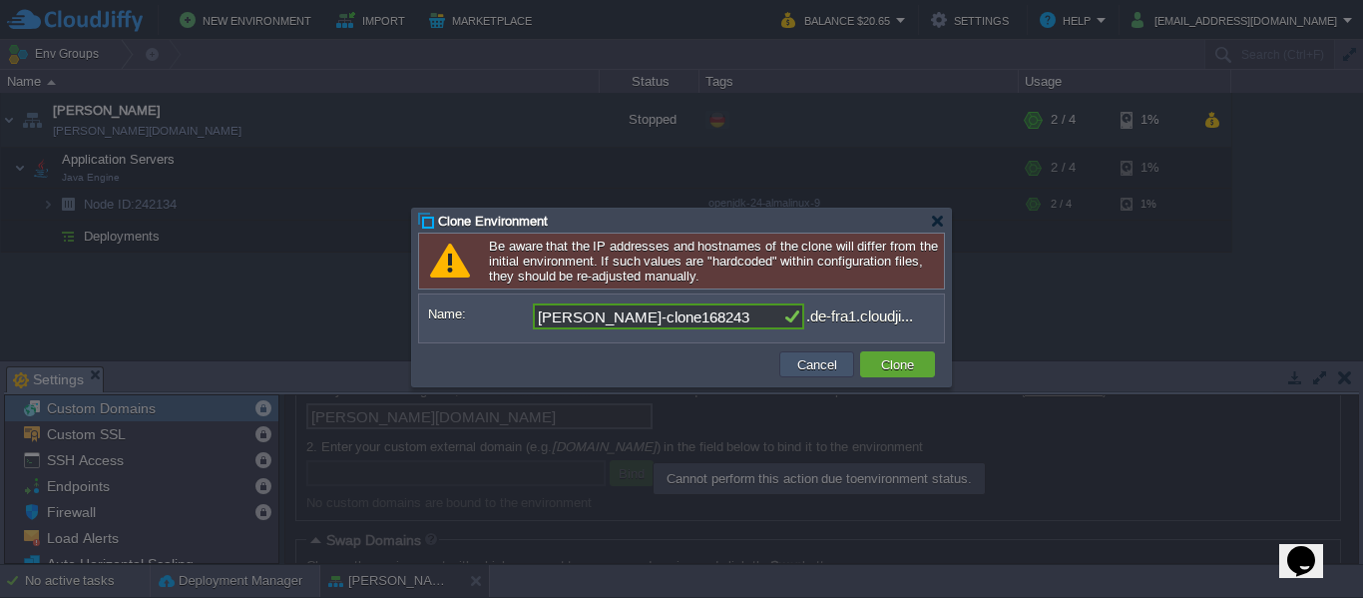
click at [807, 365] on button "Cancel" at bounding box center [817, 364] width 52 height 18
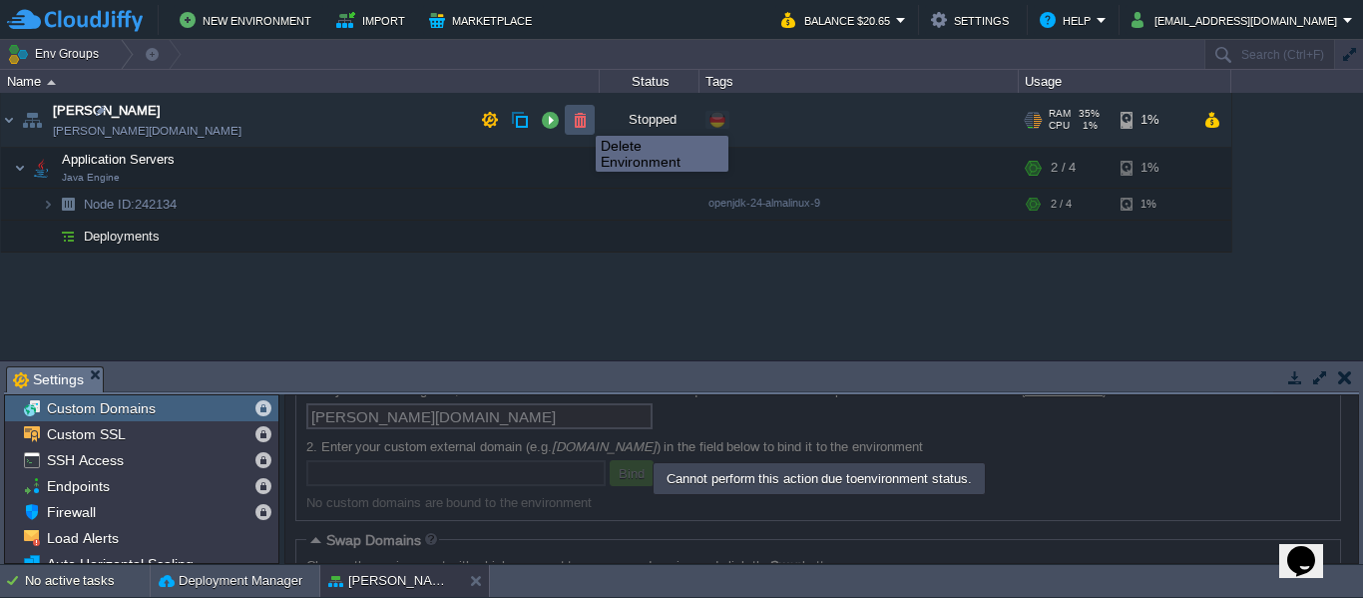
click at [581, 118] on button "button" at bounding box center [580, 120] width 18 height 18
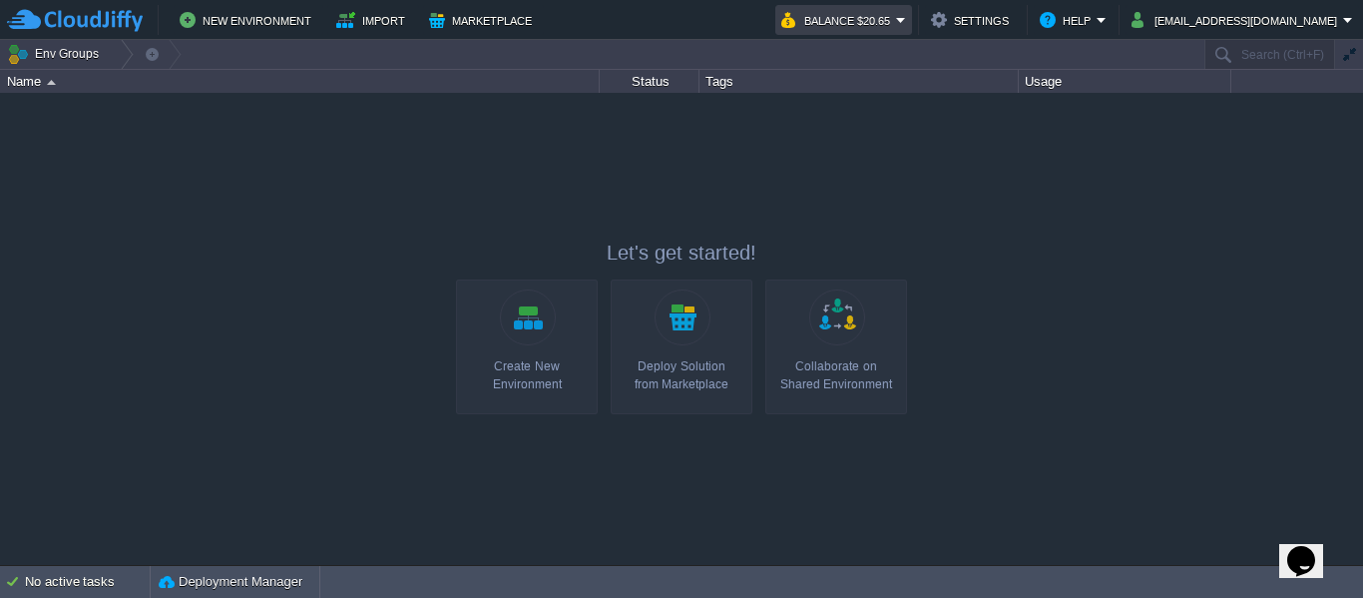
click at [906, 18] on em "Balance $20.65" at bounding box center [844, 20] width 125 height 24
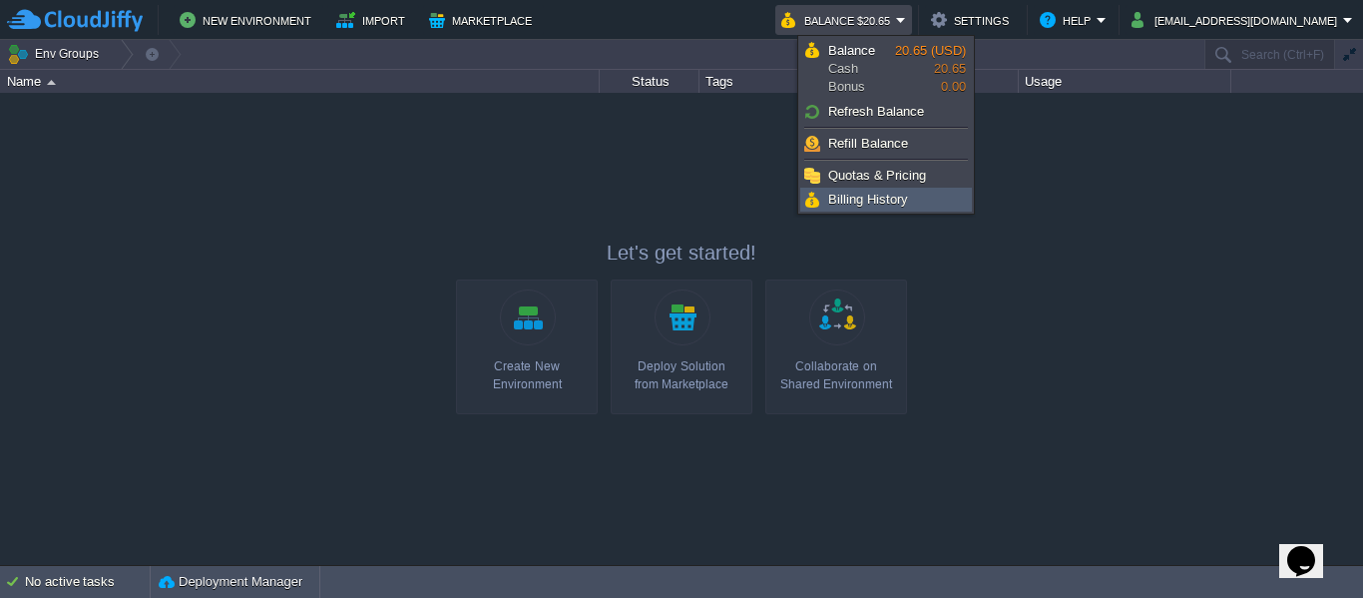
click at [913, 202] on link "Billing History" at bounding box center [886, 200] width 170 height 22
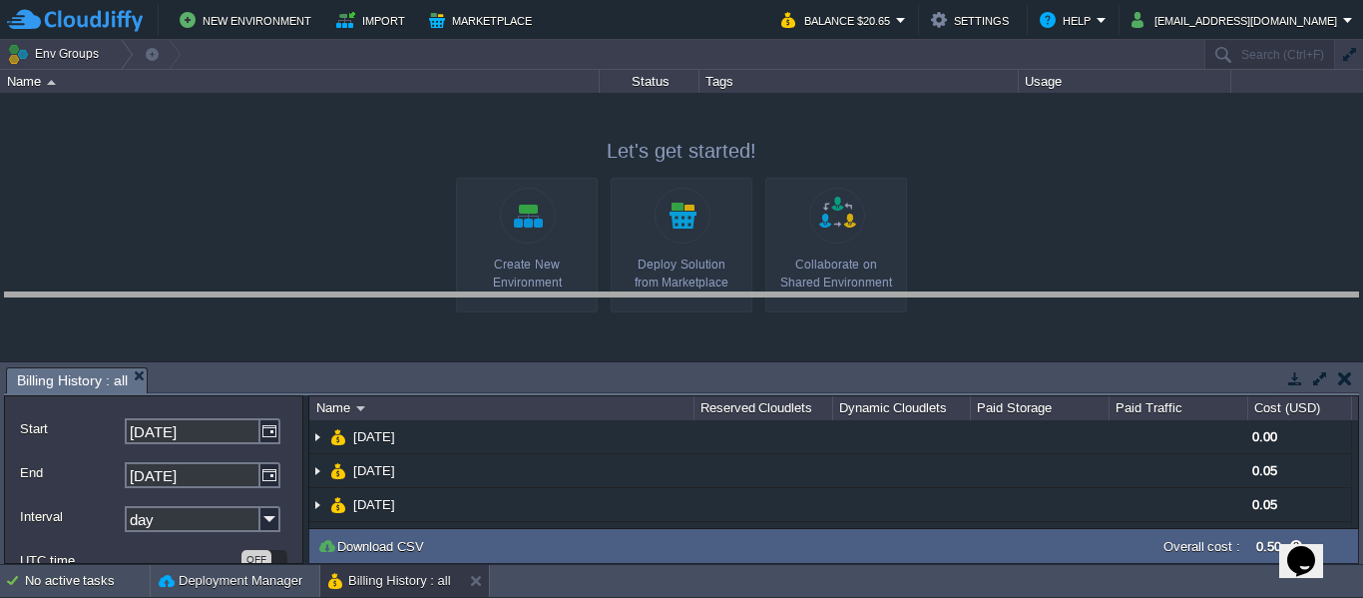
drag, startPoint x: 678, startPoint y: 371, endPoint x: 689, endPoint y: 278, distance: 93.5
click at [689, 278] on body "New Environment Import Marketplace Bonus $0.00 Upgrade Account Balance $20.65 S…" at bounding box center [681, 299] width 1363 height 598
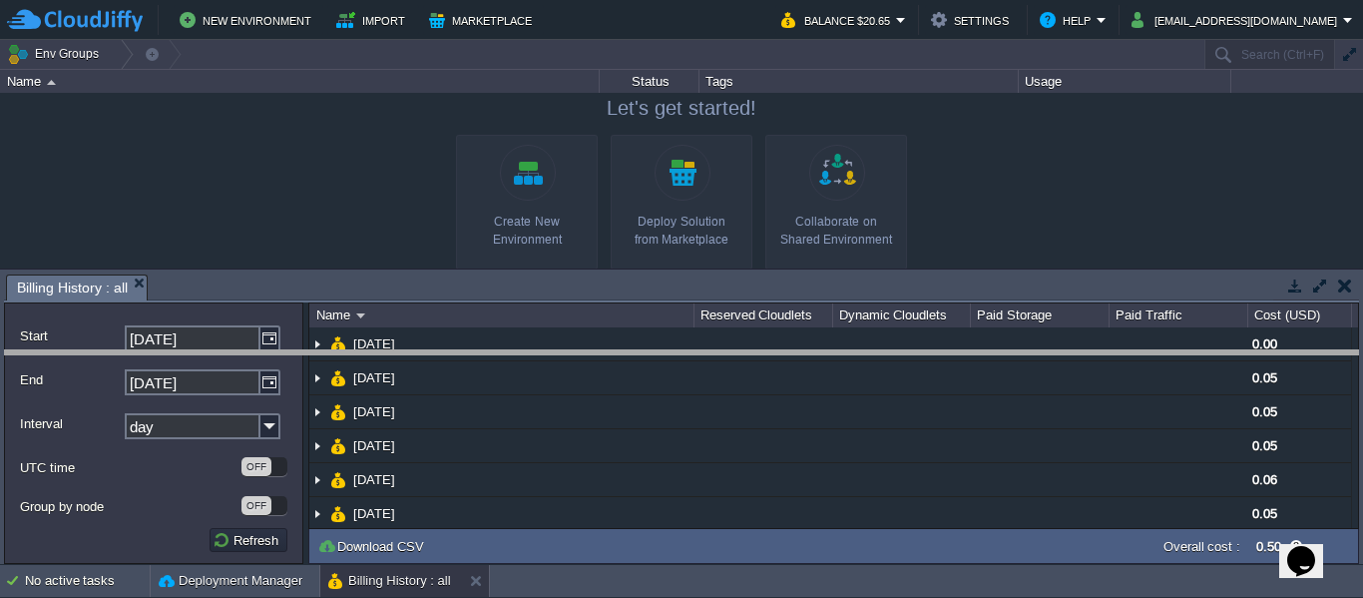
drag, startPoint x: 968, startPoint y: 275, endPoint x: 956, endPoint y: 395, distance: 120.4
click at [959, 395] on body "New Environment Import Marketplace Bonus $0.00 Upgrade Account Balance $20.65 S…" at bounding box center [681, 299] width 1363 height 598
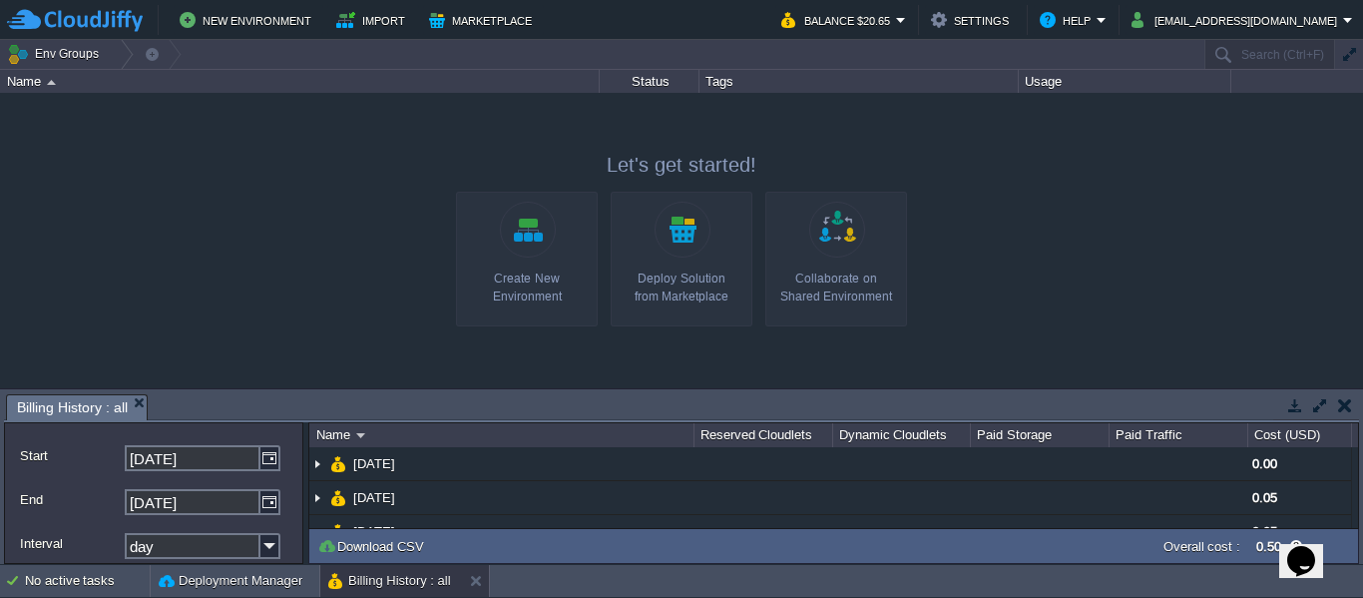
click at [516, 263] on link "Create New Environment" at bounding box center [527, 259] width 142 height 135
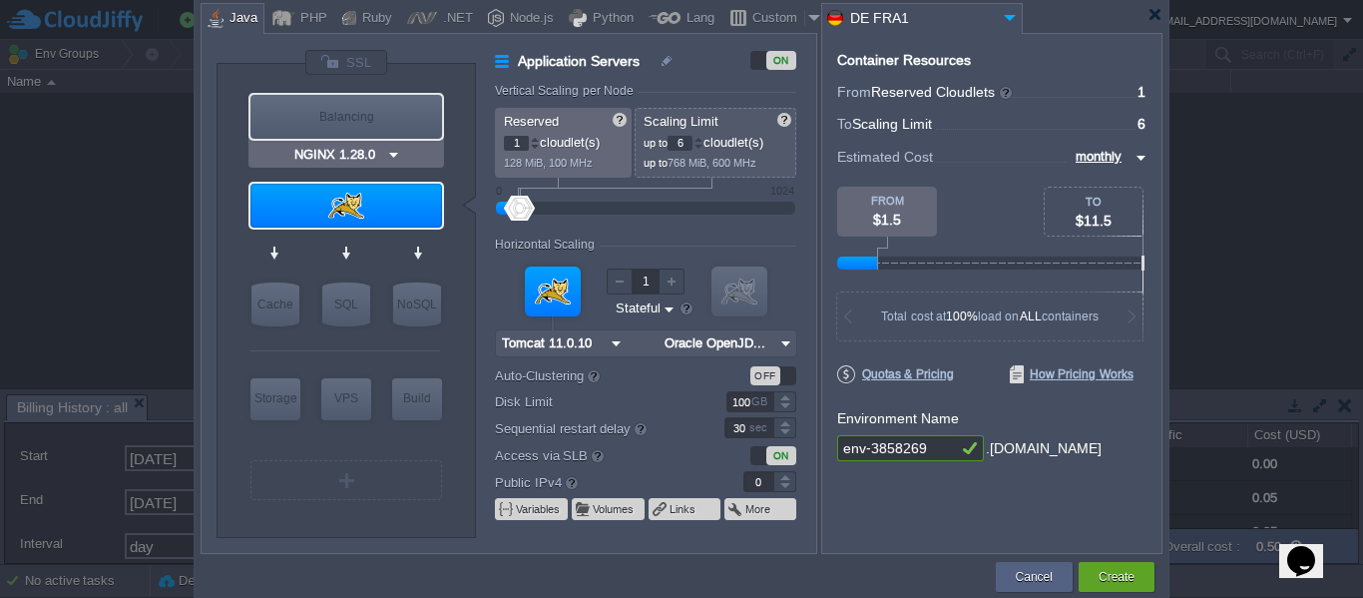
type input "Tomcat 11.0.10"
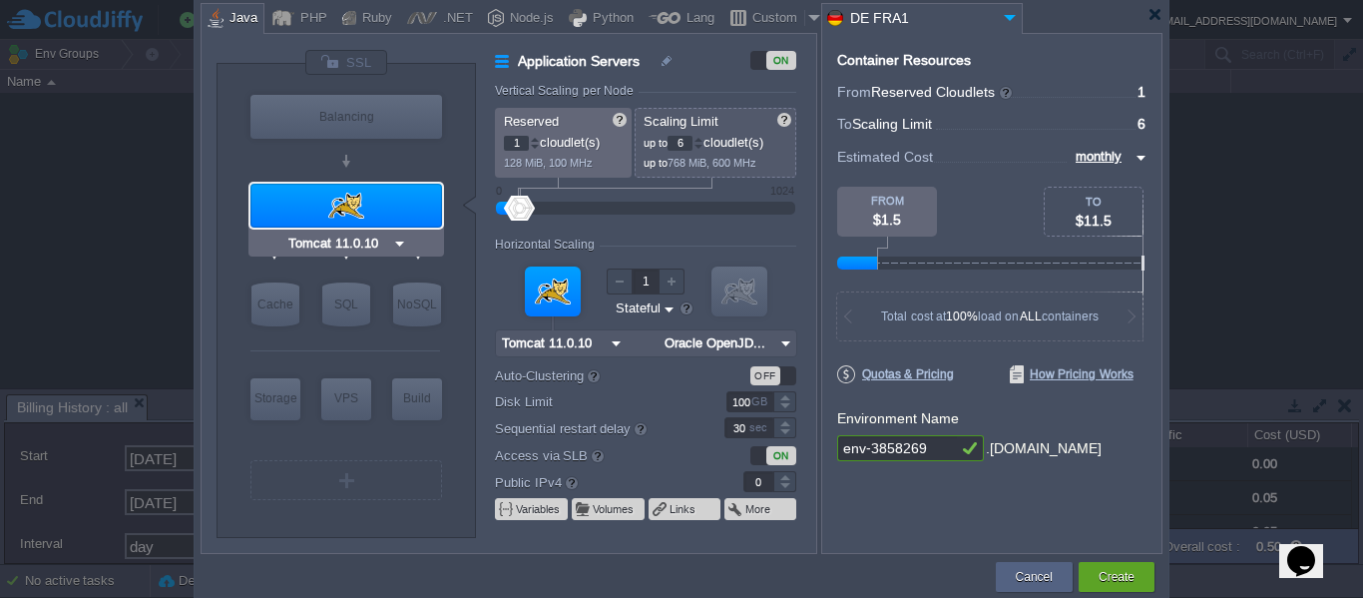
click at [392, 209] on div at bounding box center [347, 206] width 192 height 44
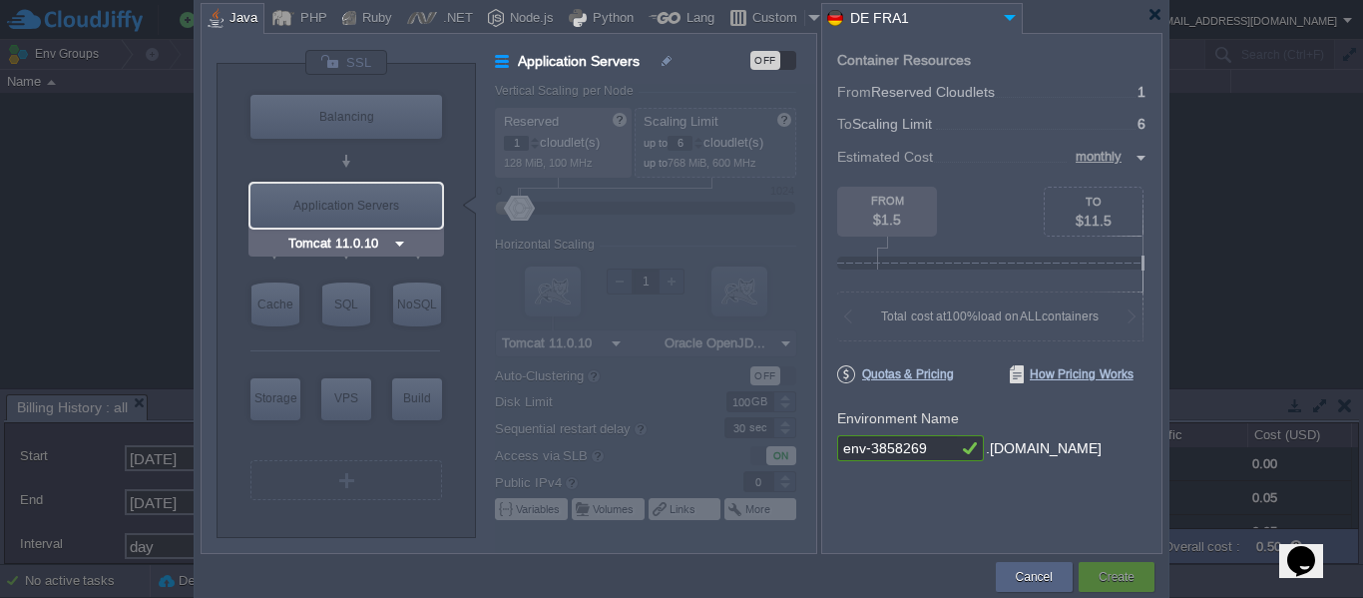
click at [369, 241] on input "Tomcat 11.0.10" at bounding box center [338, 244] width 108 height 20
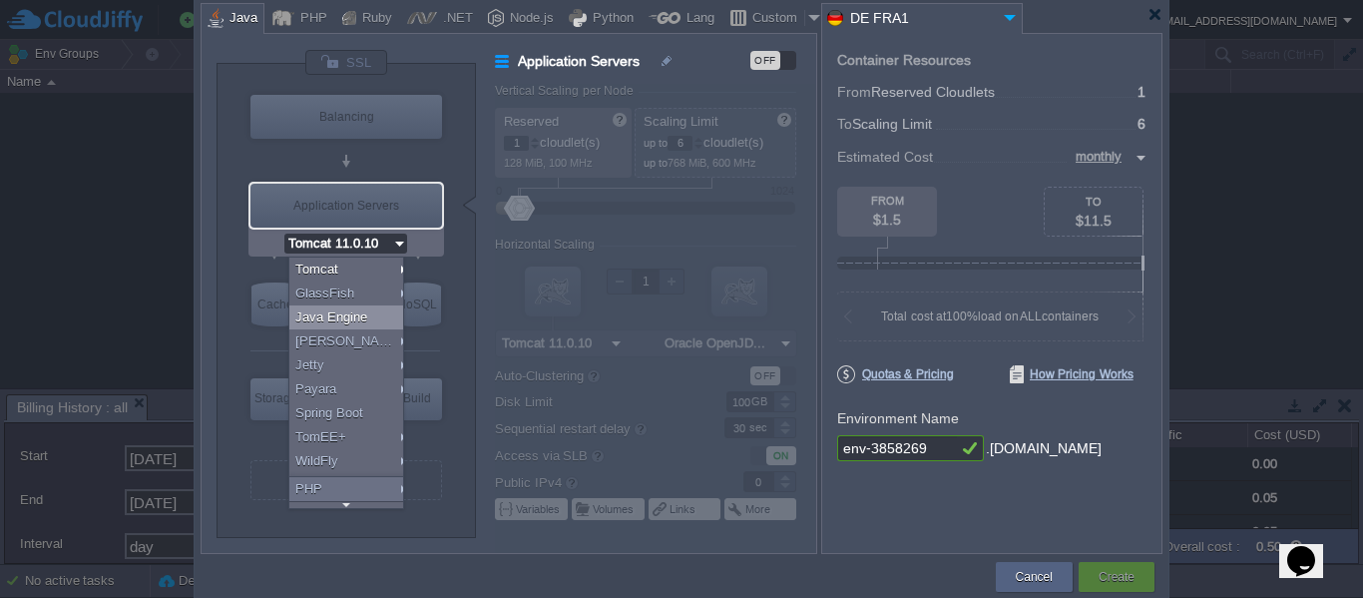
click at [348, 313] on div "Java Engine" at bounding box center [349, 317] width 121 height 24
type input "4"
type input "Java Engine"
type input "Oracle OpenJD..."
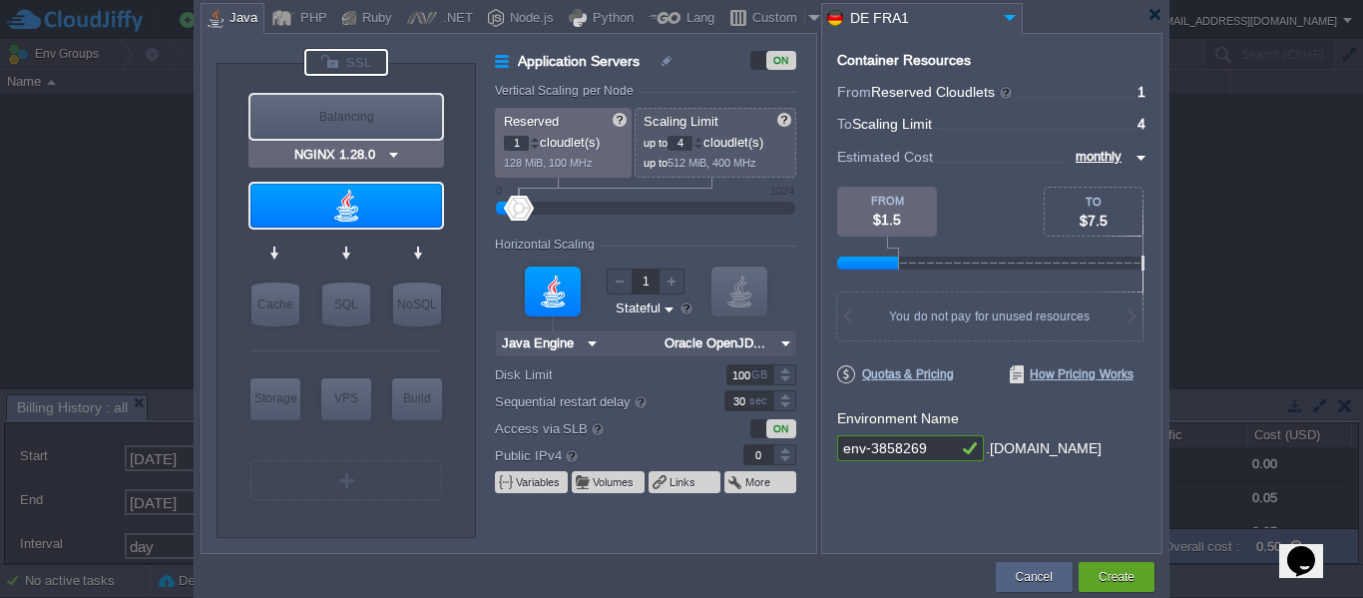
click at [349, 60] on div at bounding box center [346, 62] width 84 height 27
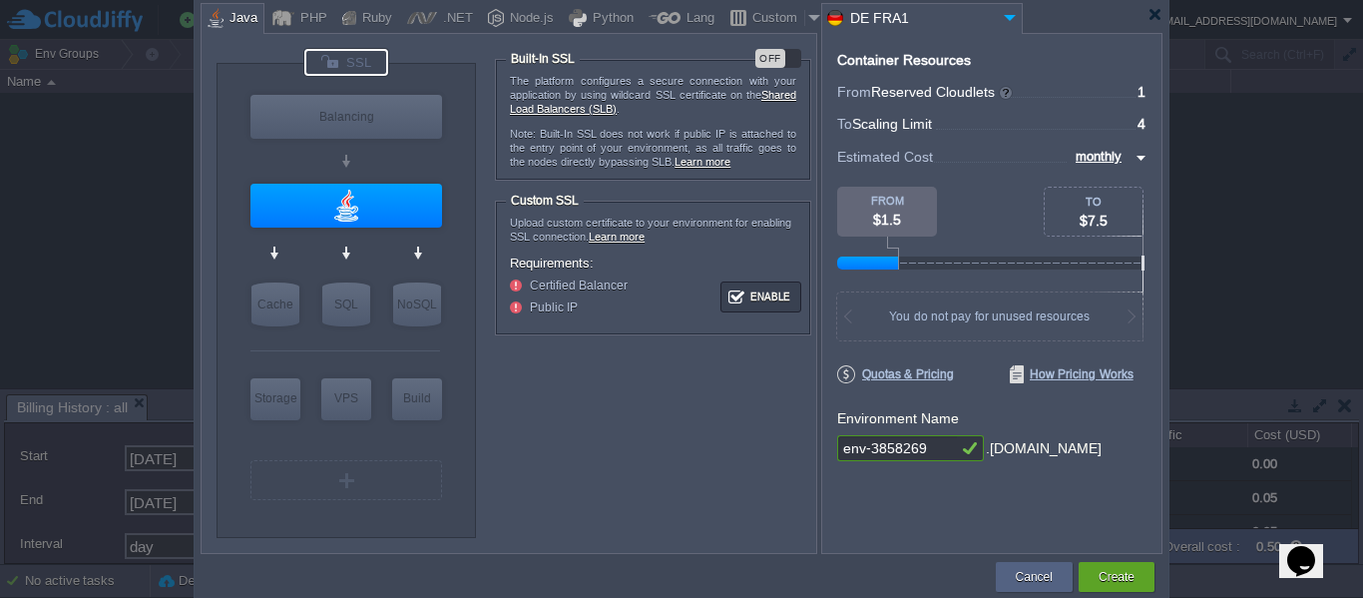
click at [798, 54] on div "OFF" at bounding box center [779, 58] width 46 height 19
type input "Java Engine"
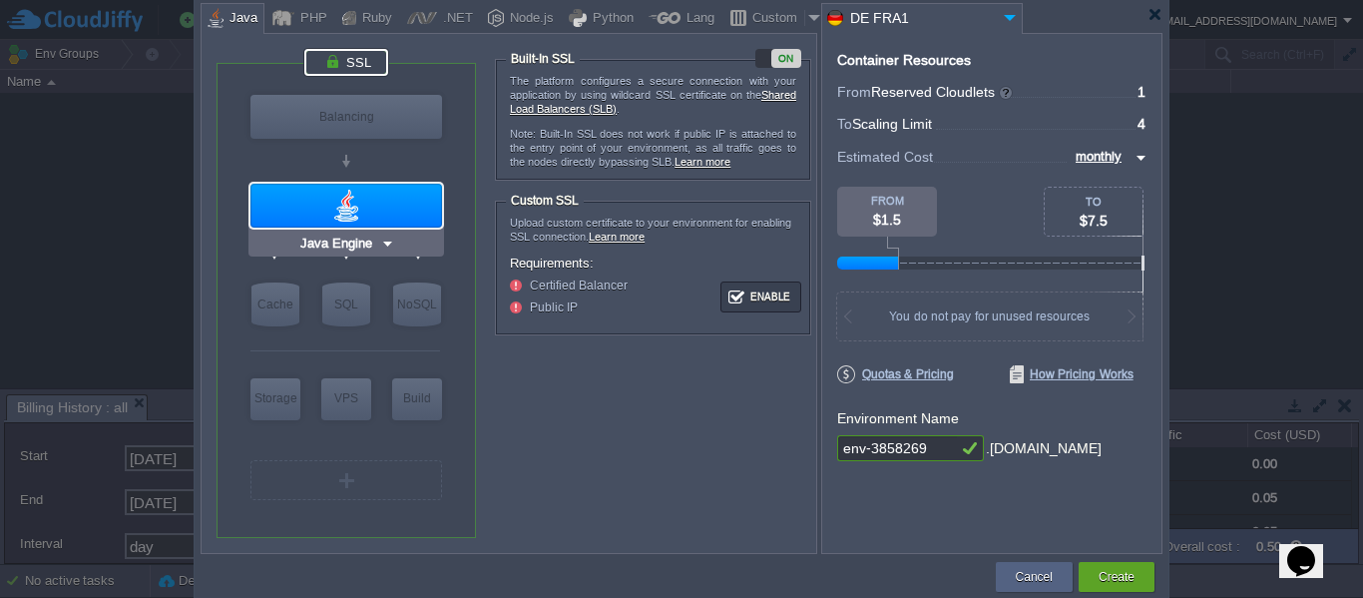
click at [377, 244] on input "Java Engine" at bounding box center [338, 244] width 84 height 20
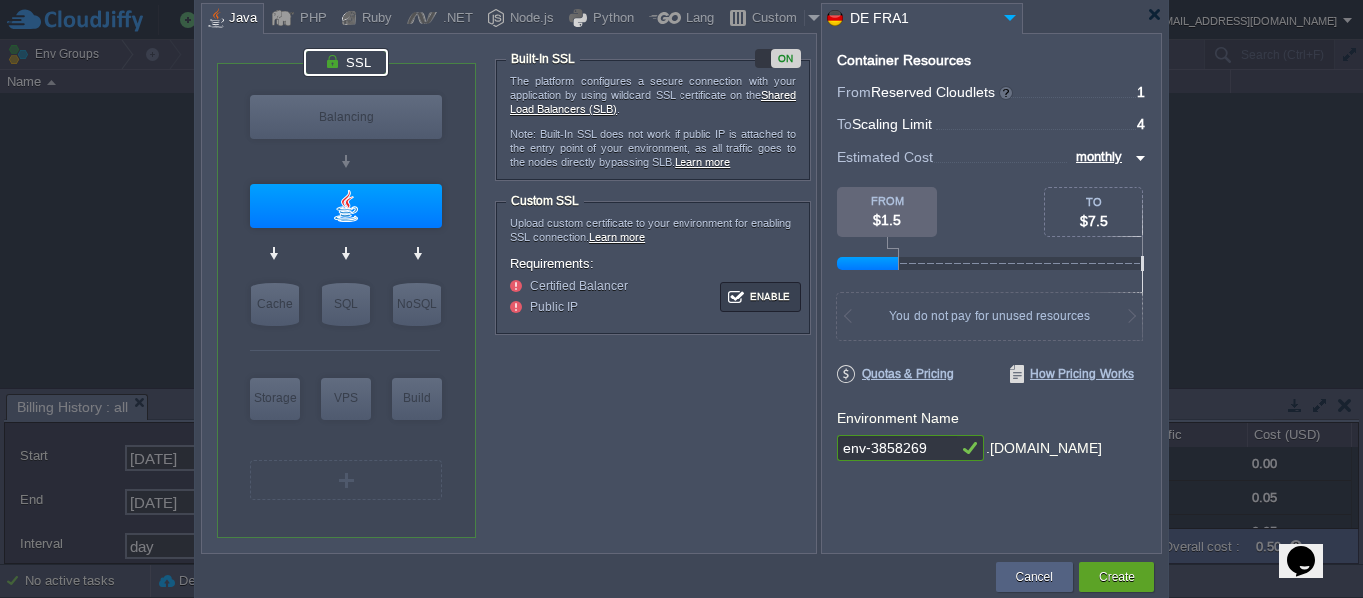
click at [467, 212] on div "VM Balancing VM Application Servers VM Cache VM SQL VM NoSQL VM Storage VM VPS …" at bounding box center [347, 300] width 260 height 473
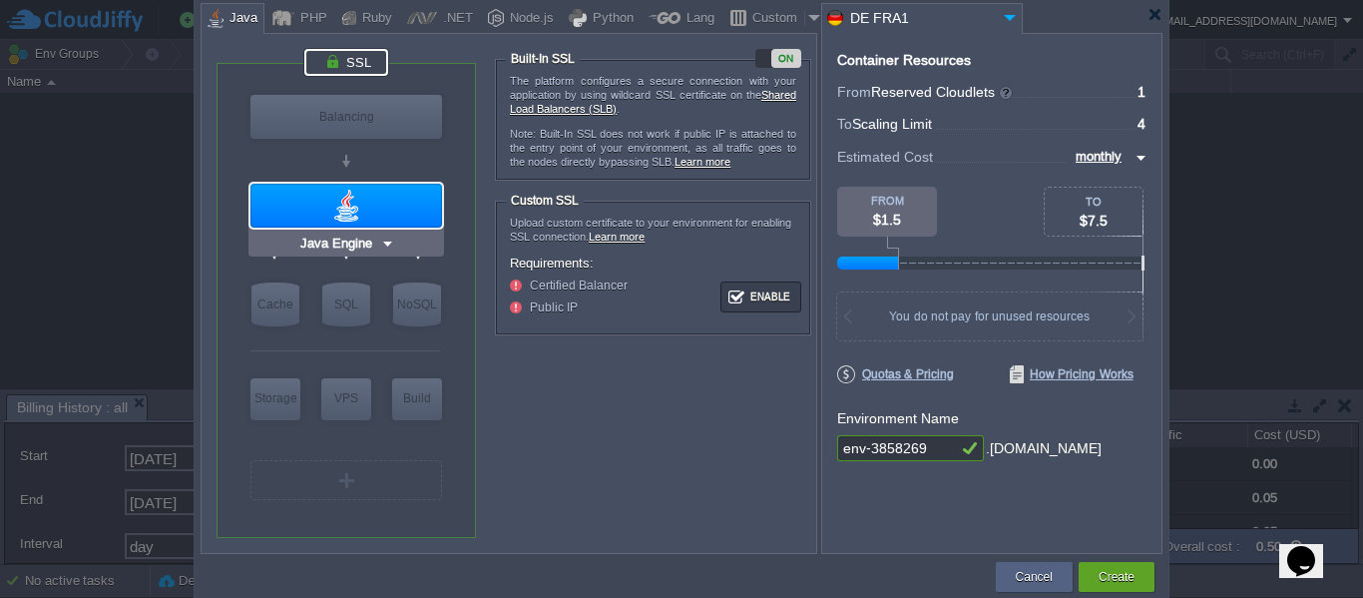
click at [375, 206] on div at bounding box center [347, 206] width 192 height 44
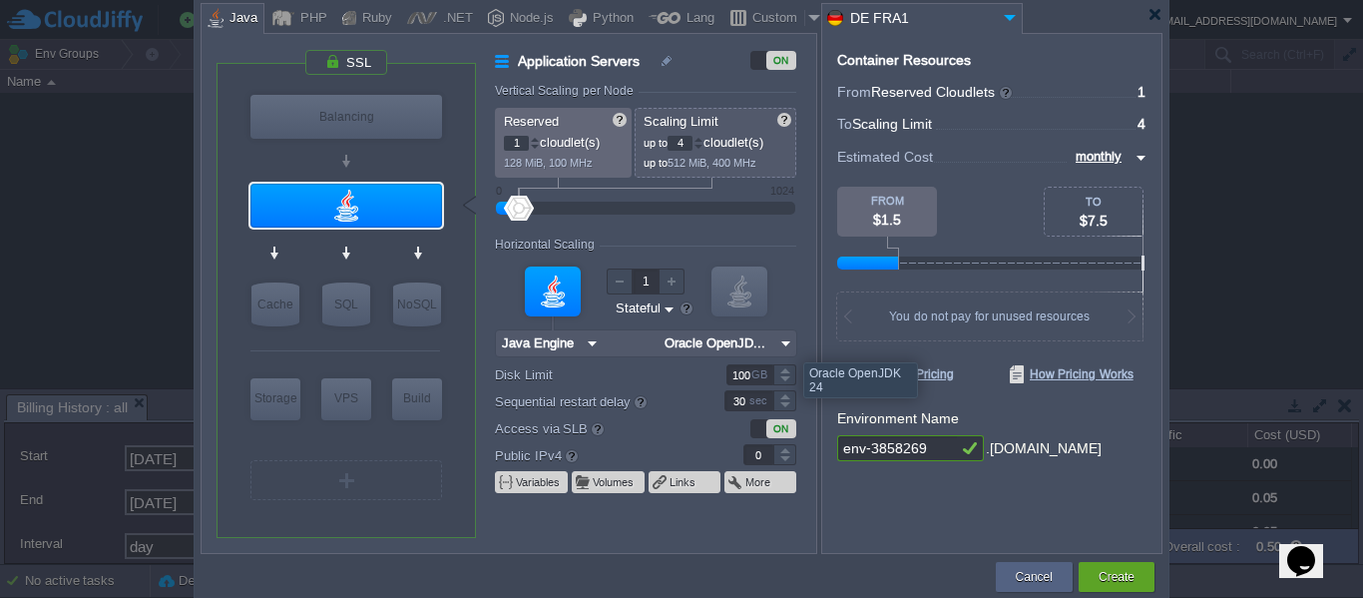
click at [788, 344] on img at bounding box center [786, 343] width 21 height 26
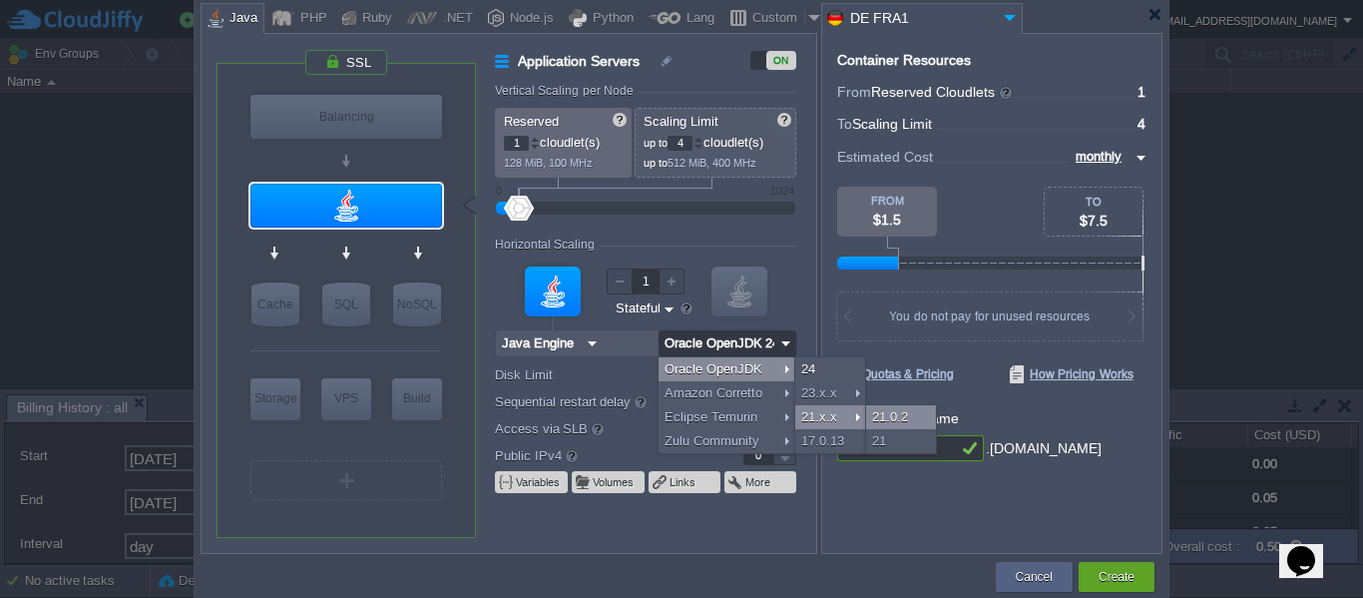
click at [903, 413] on div "21.0.2" at bounding box center [901, 417] width 70 height 24
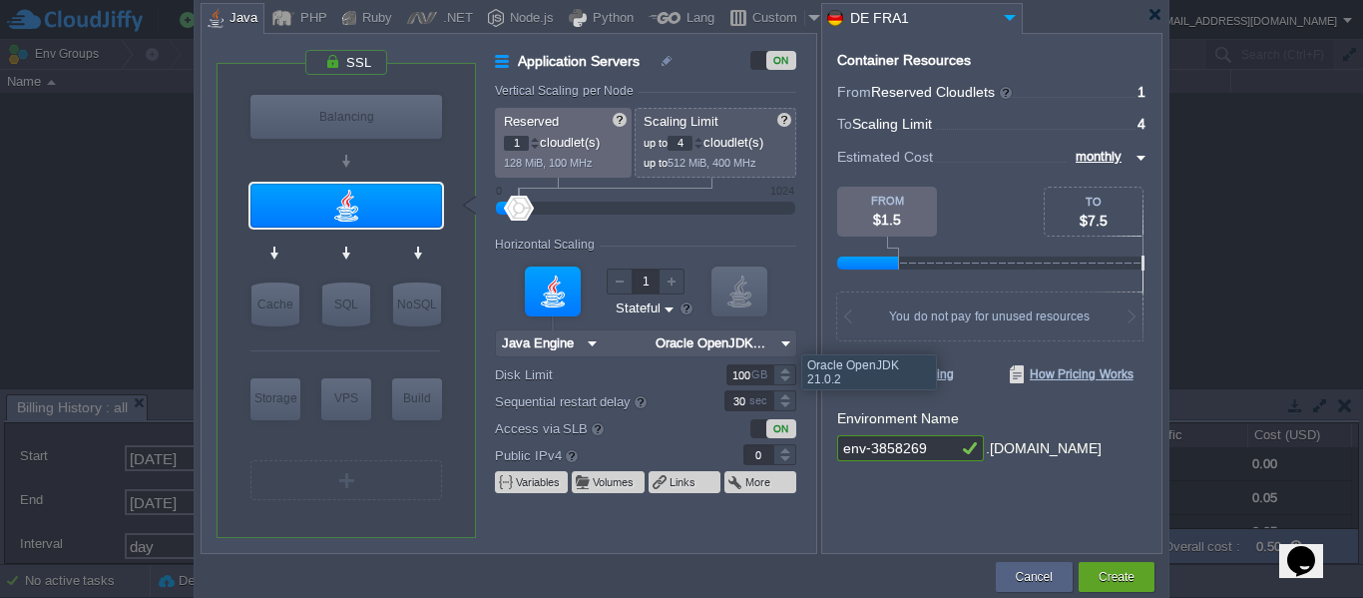
click at [786, 336] on img at bounding box center [786, 343] width 21 height 26
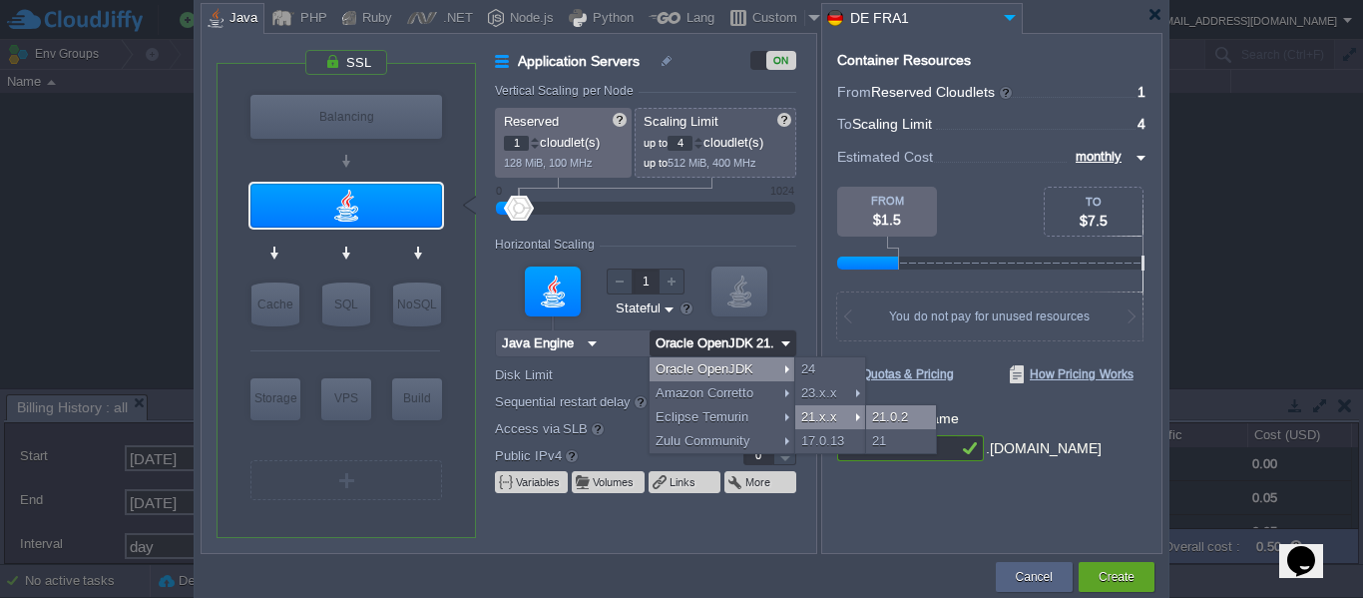
click at [906, 412] on div "21.0.2" at bounding box center [901, 417] width 70 height 24
type input "Oracle OpenJDK..."
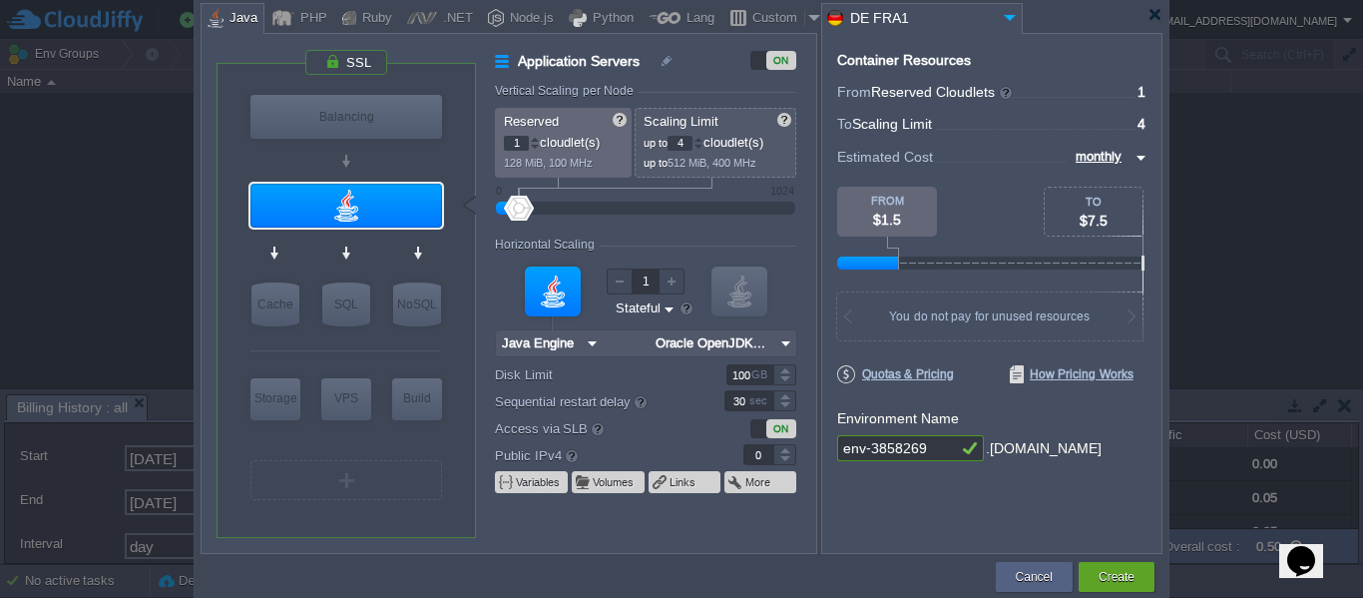
drag, startPoint x: 942, startPoint y: 451, endPoint x: 726, endPoint y: 438, distance: 217.0
click at [726, 438] on div "VM Balancing VM Application Servers VM Cache VM SQL VM NoSQL VM Storage VM VPS …" at bounding box center [682, 293] width 962 height 521
type input "garby"
click at [783, 342] on img at bounding box center [786, 343] width 21 height 26
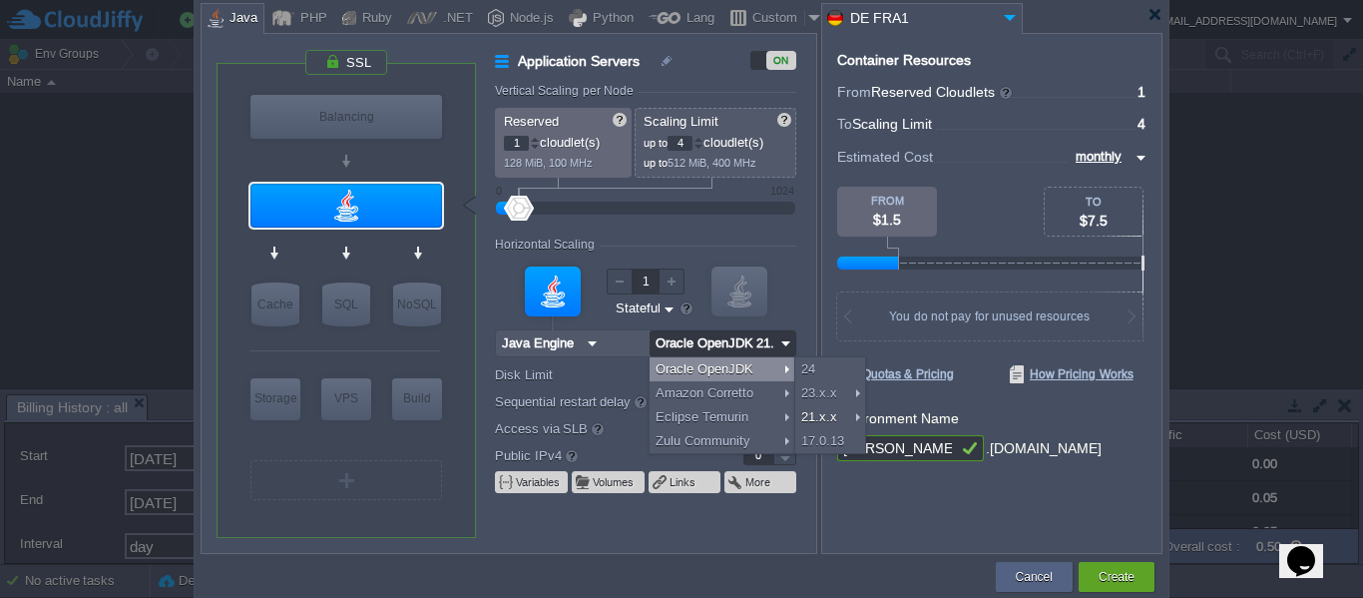
type input "Oracle OpenJDK..."
click at [990, 525] on div "Container Resources From Reserved Cloudlets ... = 1 not added To Scaling Limit …" at bounding box center [991, 293] width 341 height 521
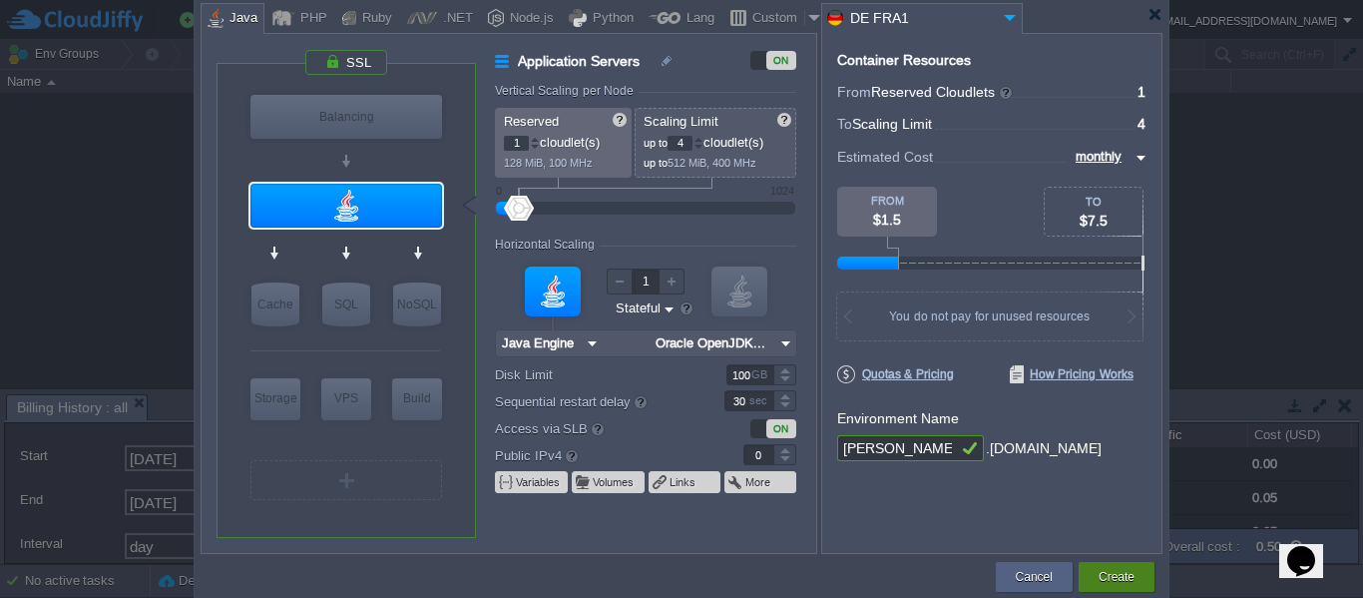
click at [1138, 575] on div "Create" at bounding box center [1117, 577] width 46 height 30
